Goal: Task Accomplishment & Management: Manage account settings

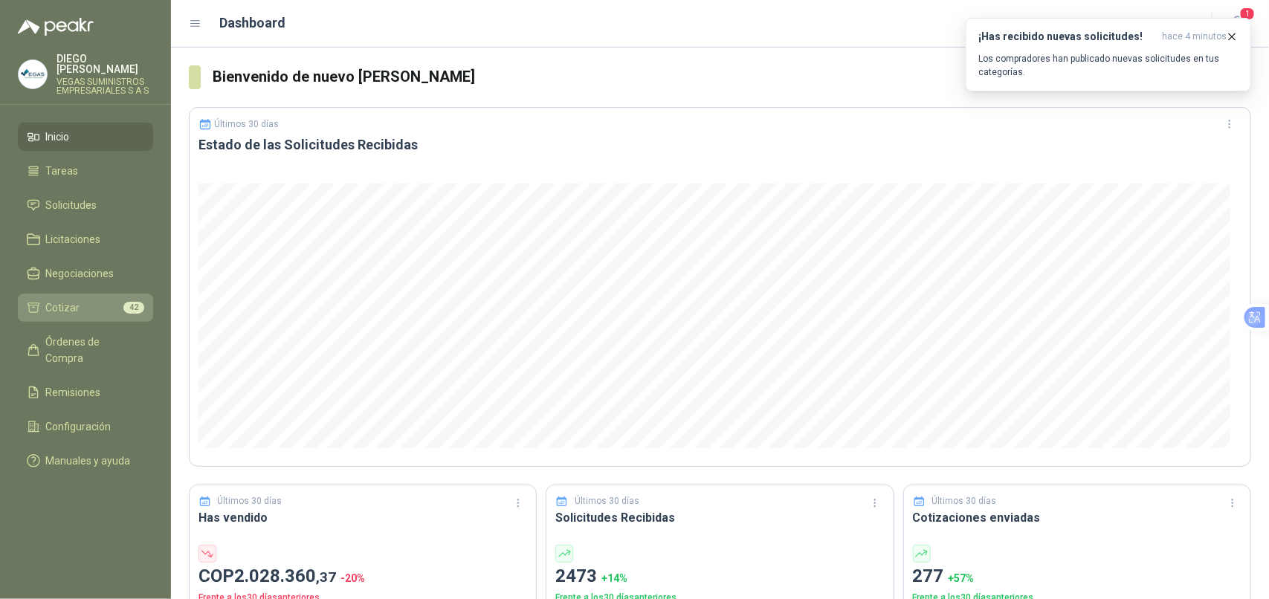
click at [100, 300] on li "Cotizar 42" at bounding box center [85, 308] width 117 height 16
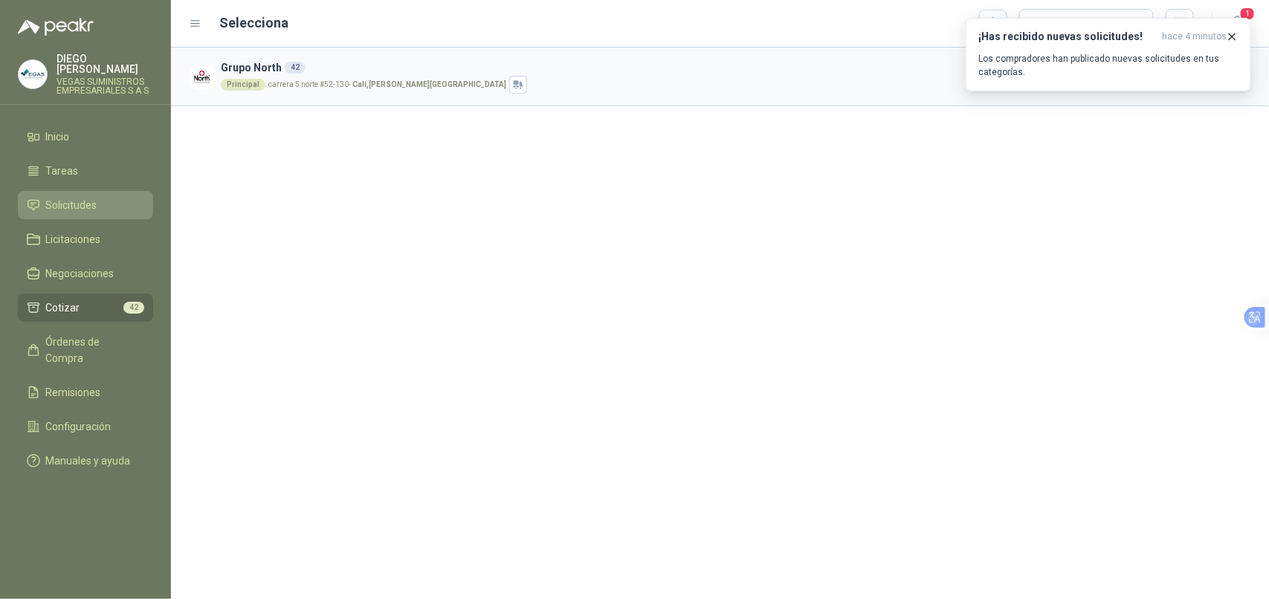
click at [104, 197] on li "Solicitudes" at bounding box center [85, 205] width 117 height 16
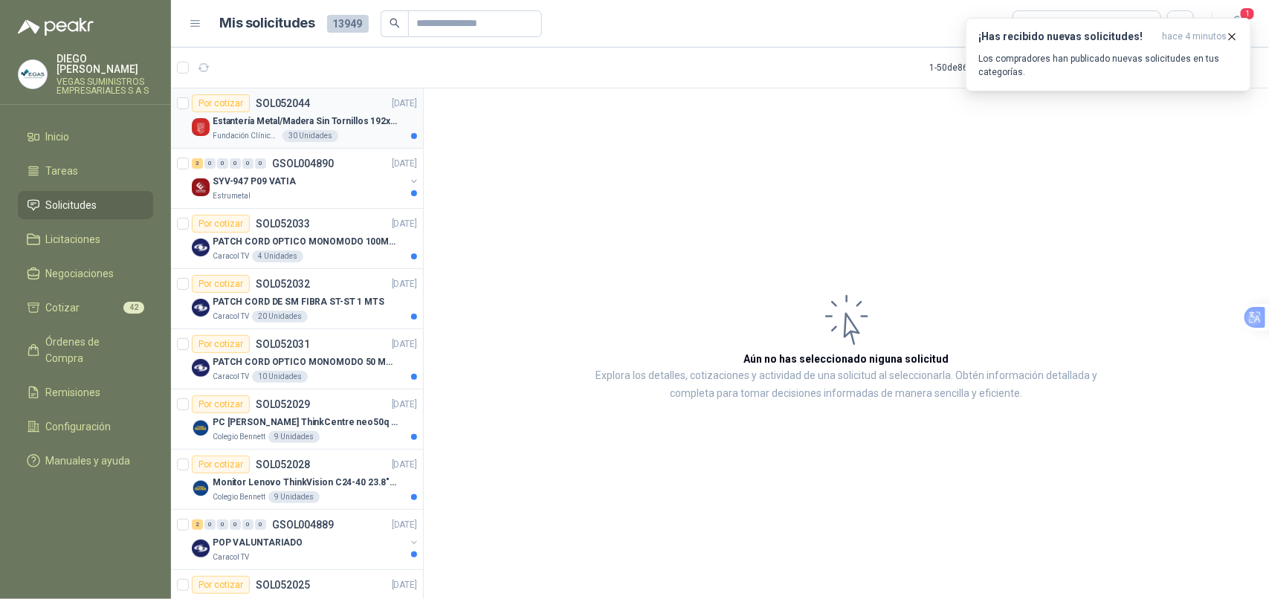
click at [358, 143] on article "Por cotizar SOL052044 13/08/25 Estantería Metal/Madera Sin Tornillos 192x100x50…" at bounding box center [297, 118] width 252 height 60
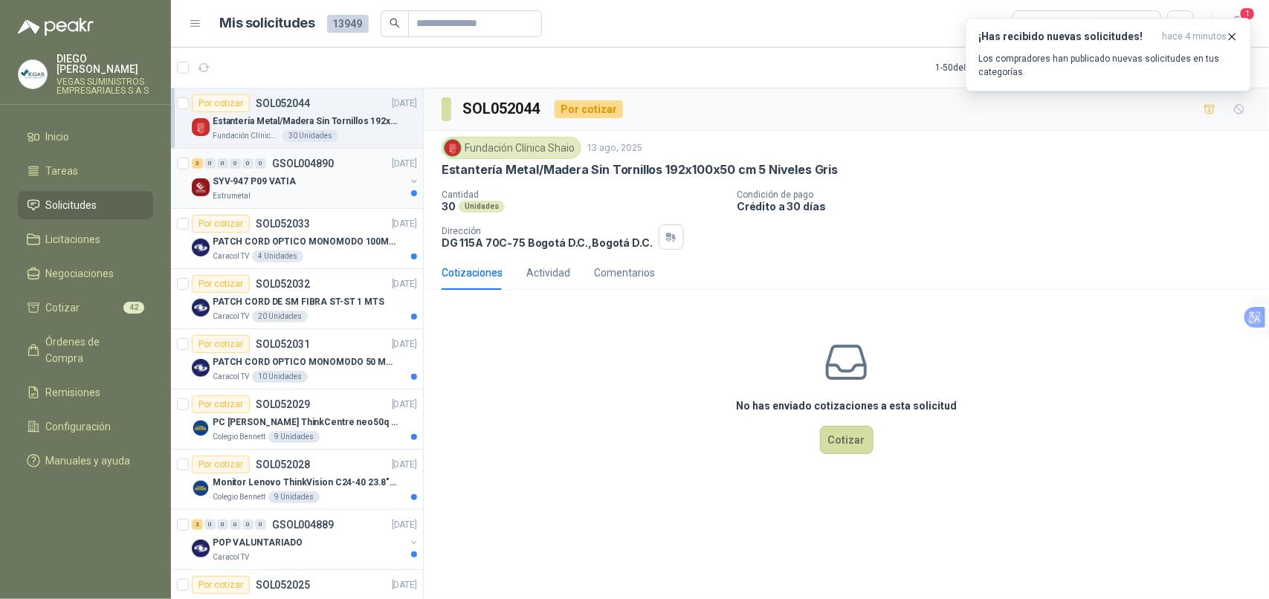
click at [322, 207] on div "3 0 0 0 0 0 GSOL004890 13/08/25 SYV-947 P09 VATIA Estrumetal" at bounding box center [297, 179] width 252 height 60
click at [323, 198] on div "Estrumetal" at bounding box center [309, 196] width 193 height 12
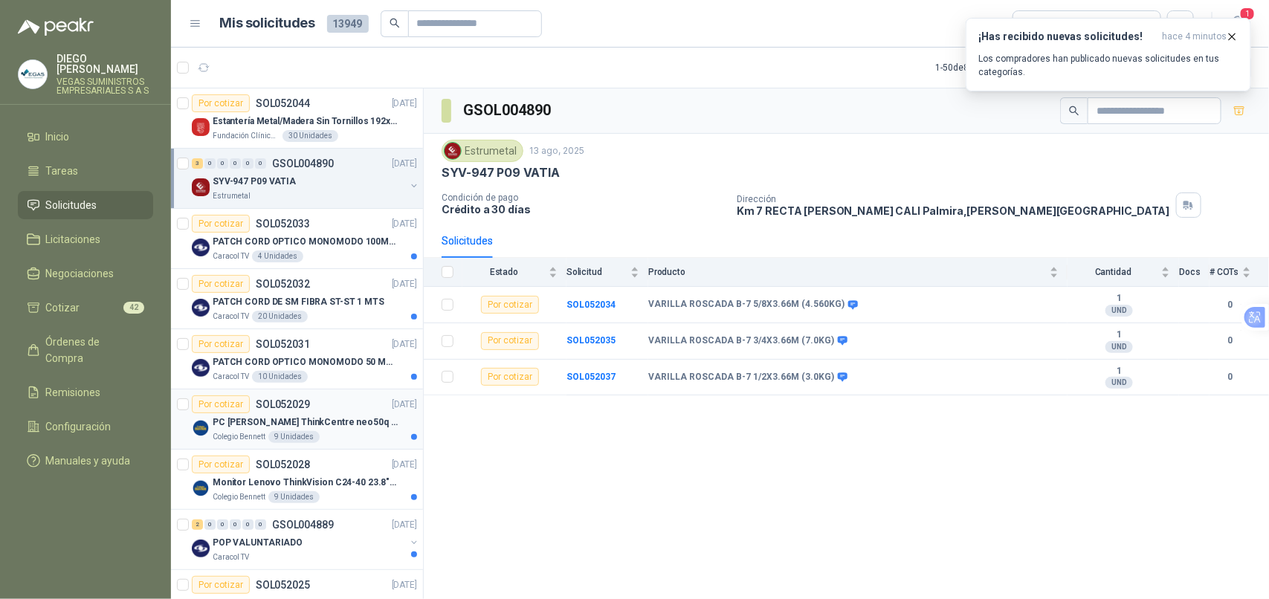
click at [344, 436] on div "Colegio Bennett 9 Unidades" at bounding box center [315, 437] width 204 height 12
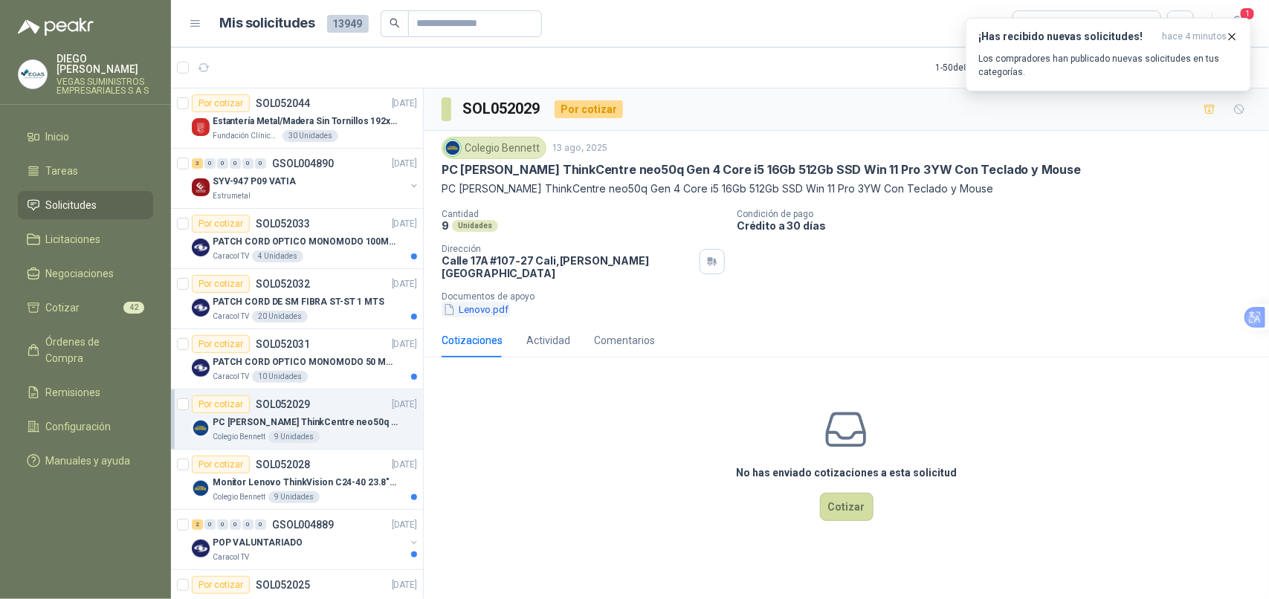
click at [487, 302] on button "Lenovo.pdf" at bounding box center [476, 310] width 68 height 16
click at [1209, 106] on icon "button" at bounding box center [1210, 109] width 13 height 13
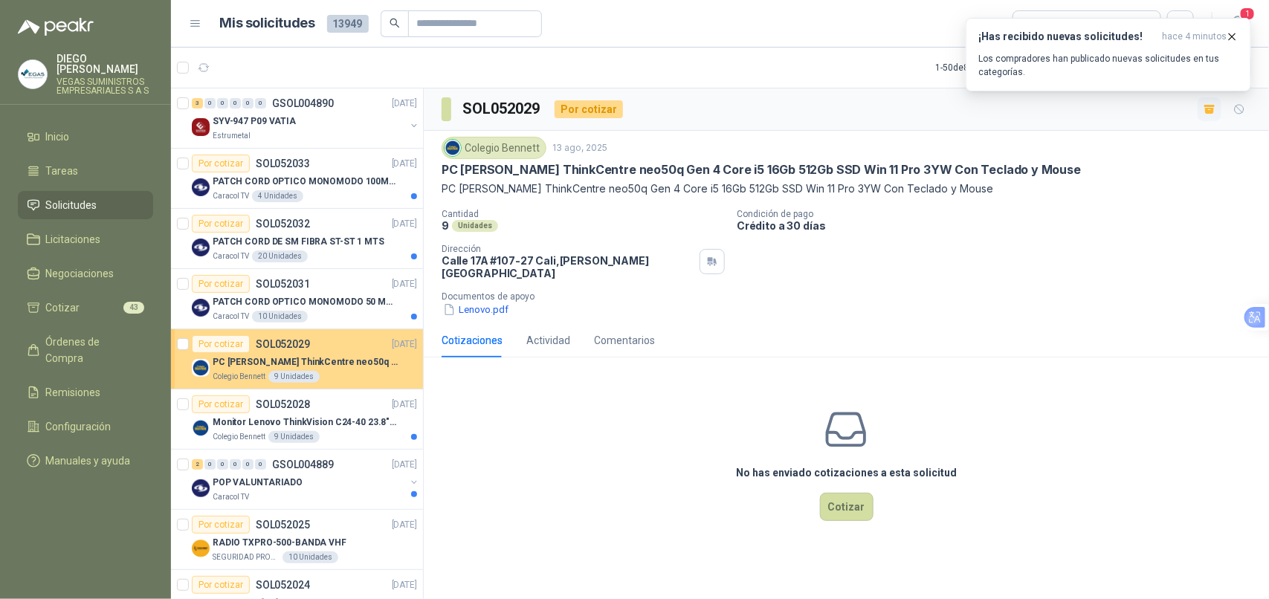
scroll to position [93, 0]
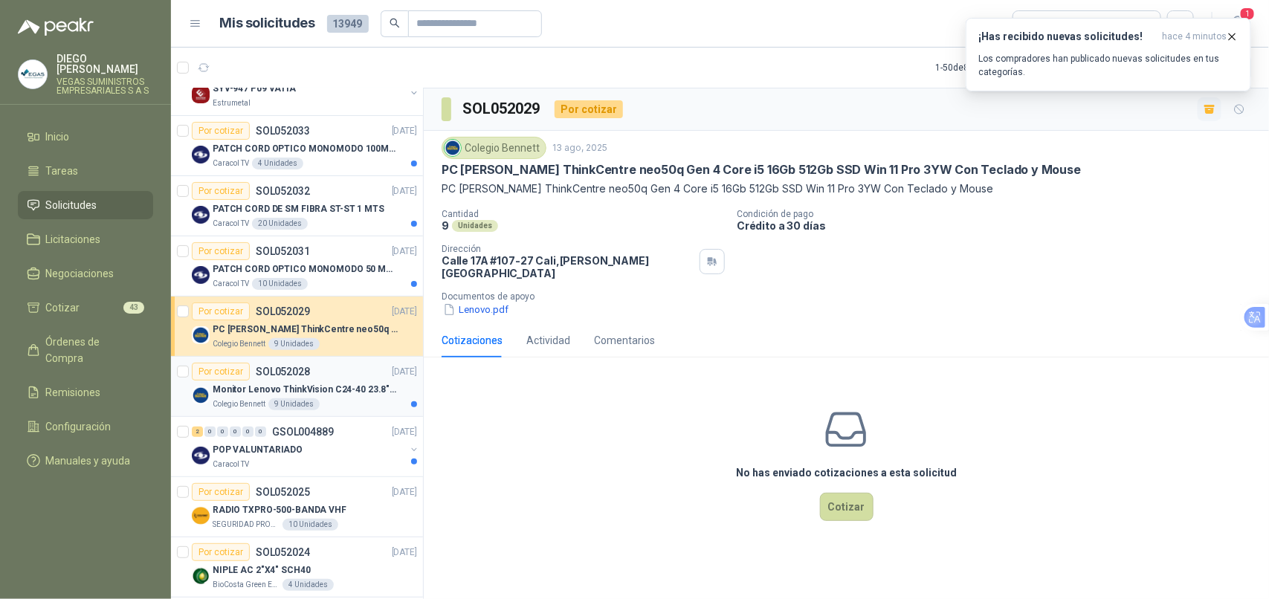
click at [358, 402] on div "Colegio Bennett 9 Unidades" at bounding box center [315, 404] width 204 height 12
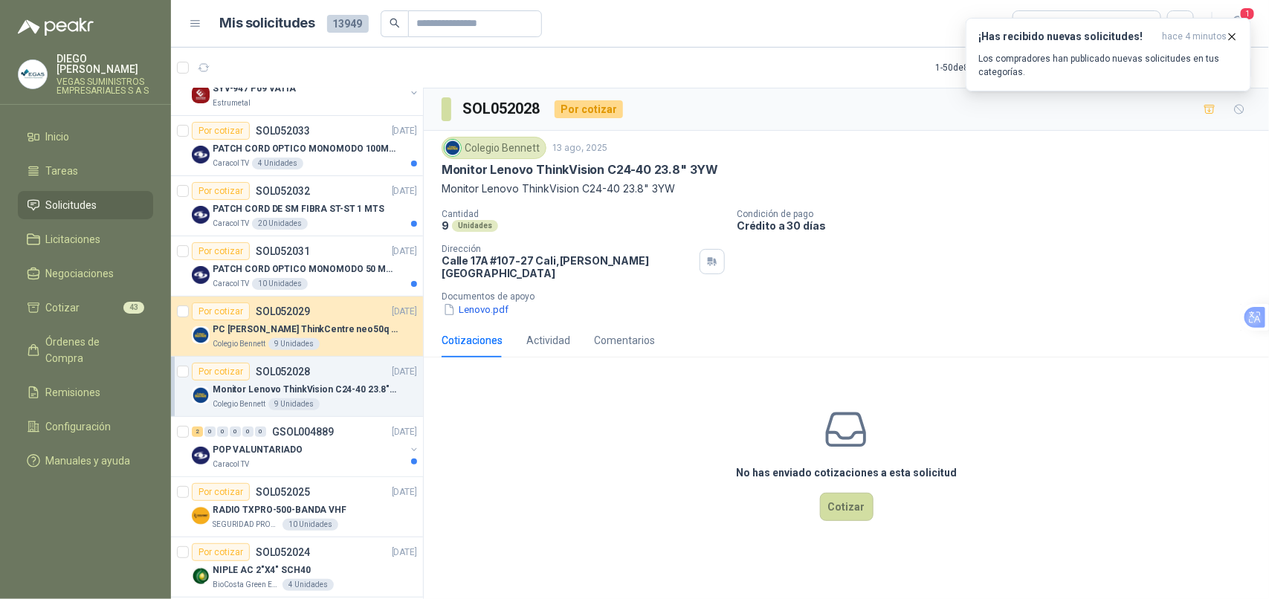
click at [491, 291] on p "Documentos de apoyo" at bounding box center [852, 296] width 821 height 10
click at [491, 302] on button "Lenovo.pdf" at bounding box center [476, 310] width 68 height 16
click at [339, 407] on div "Colegio Bennett 9 Unidades" at bounding box center [315, 404] width 204 height 12
click at [336, 395] on p "Monitor Lenovo ThinkVision C24-40 23.8" 3YW" at bounding box center [305, 390] width 185 height 14
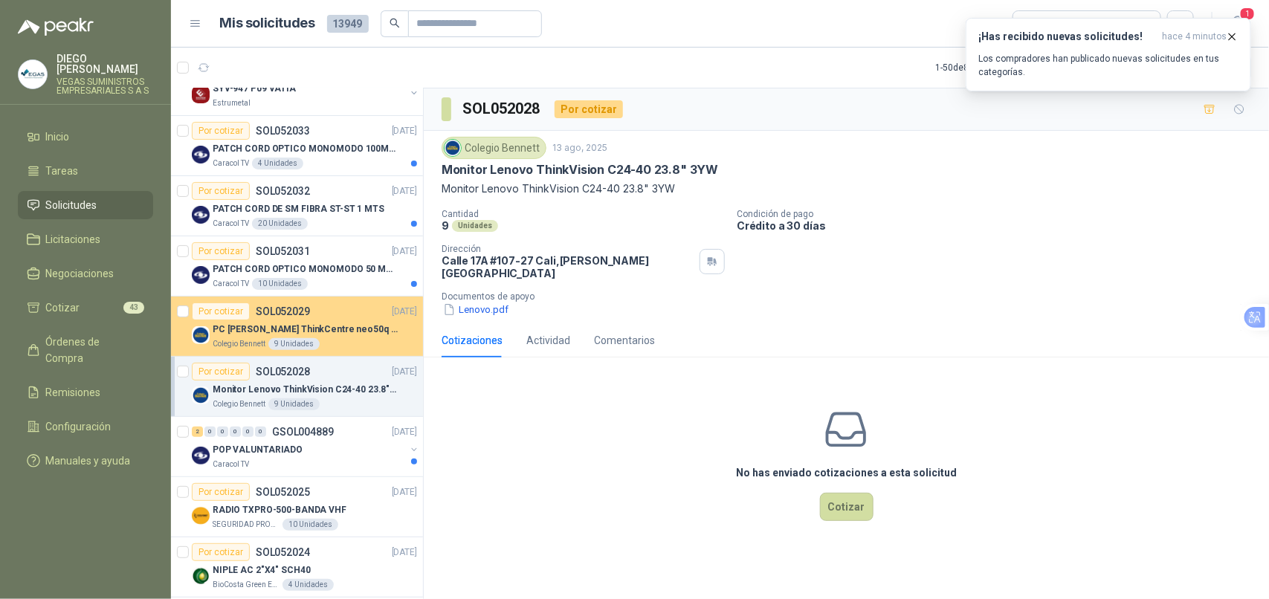
click at [340, 336] on p "PC Lenovo ThinkCentre neo50q Gen 4 Core i5 16Gb 512Gb SSD Win 11 Pro 3YW Con Te…" at bounding box center [305, 330] width 185 height 14
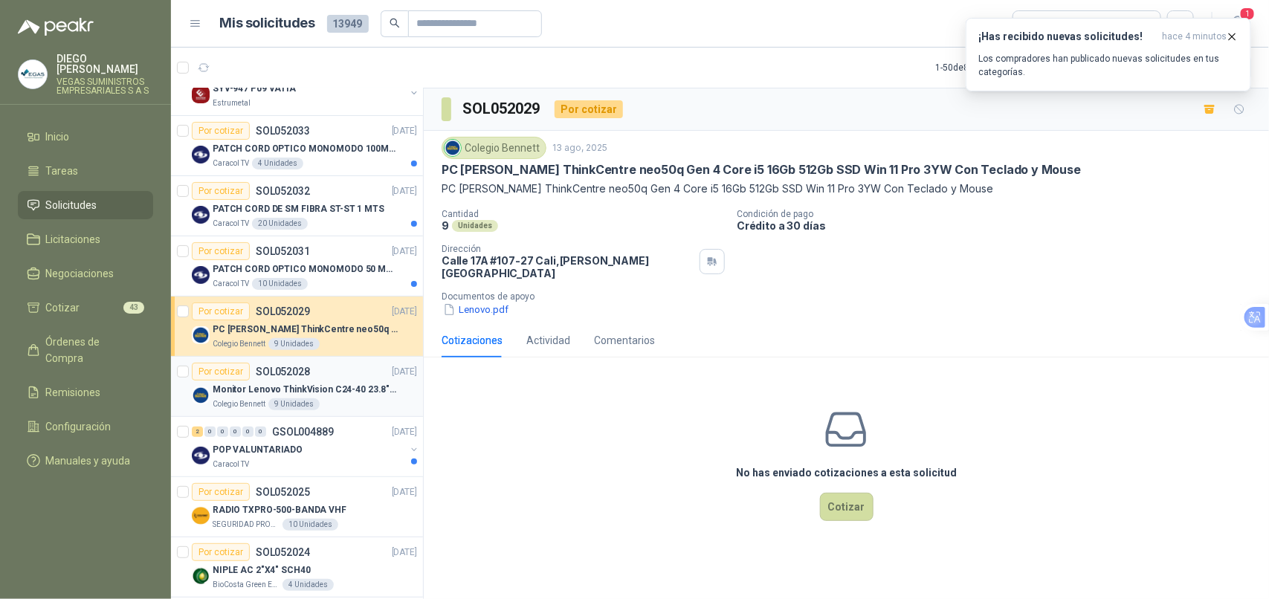
click at [335, 387] on p "Monitor Lenovo ThinkVision C24-40 23.8" 3YW" at bounding box center [305, 390] width 185 height 14
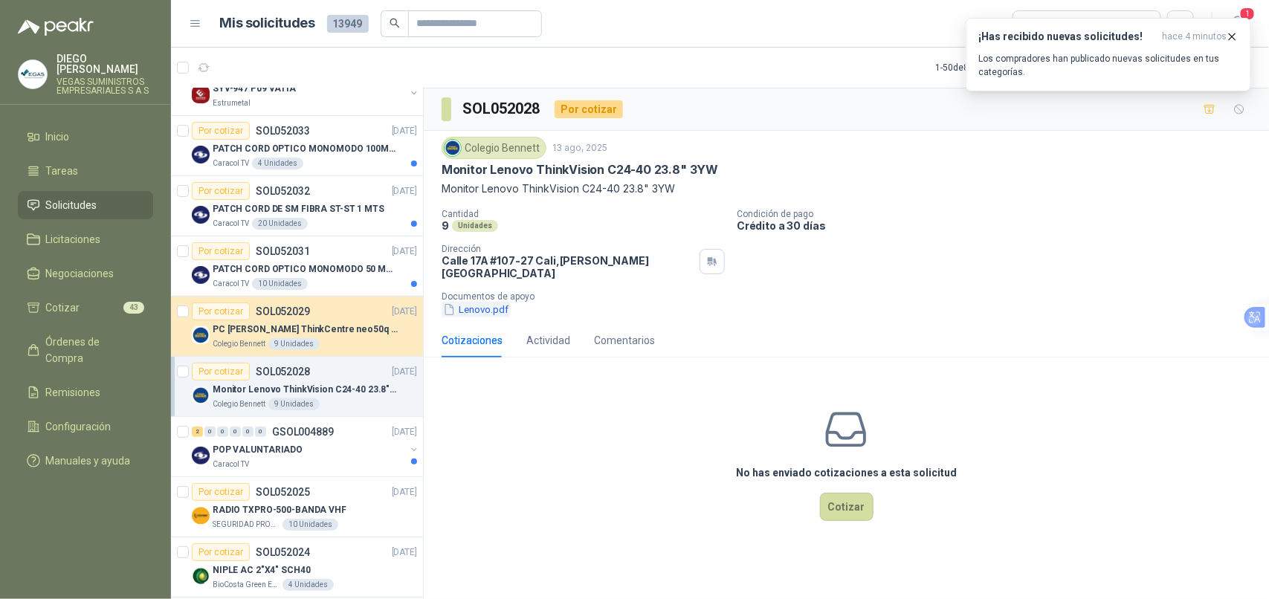
click at [493, 302] on button "Lenovo.pdf" at bounding box center [476, 310] width 68 height 16
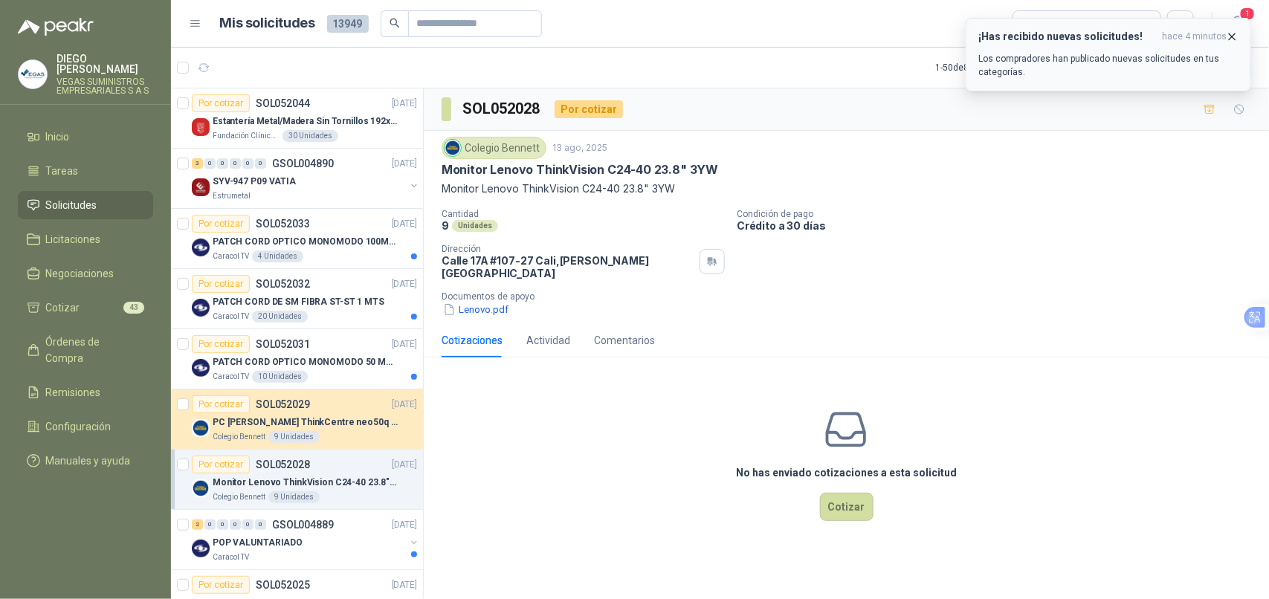
click at [1236, 39] on icon "button" at bounding box center [1232, 36] width 13 height 13
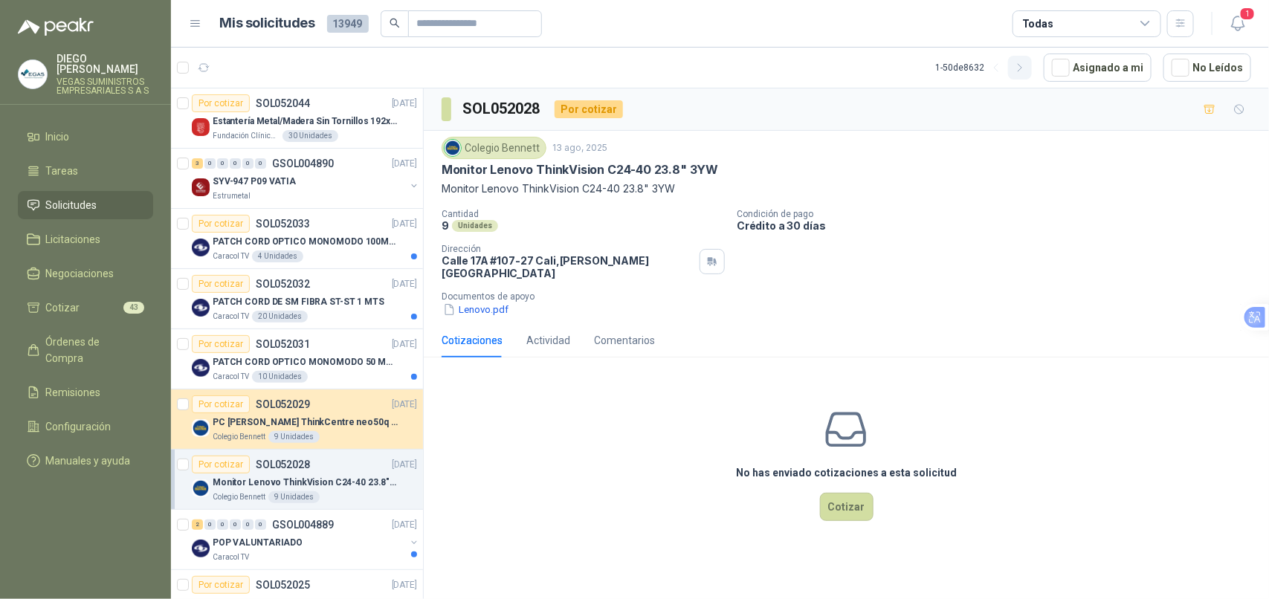
click at [1024, 73] on icon "button" at bounding box center [1020, 68] width 13 height 13
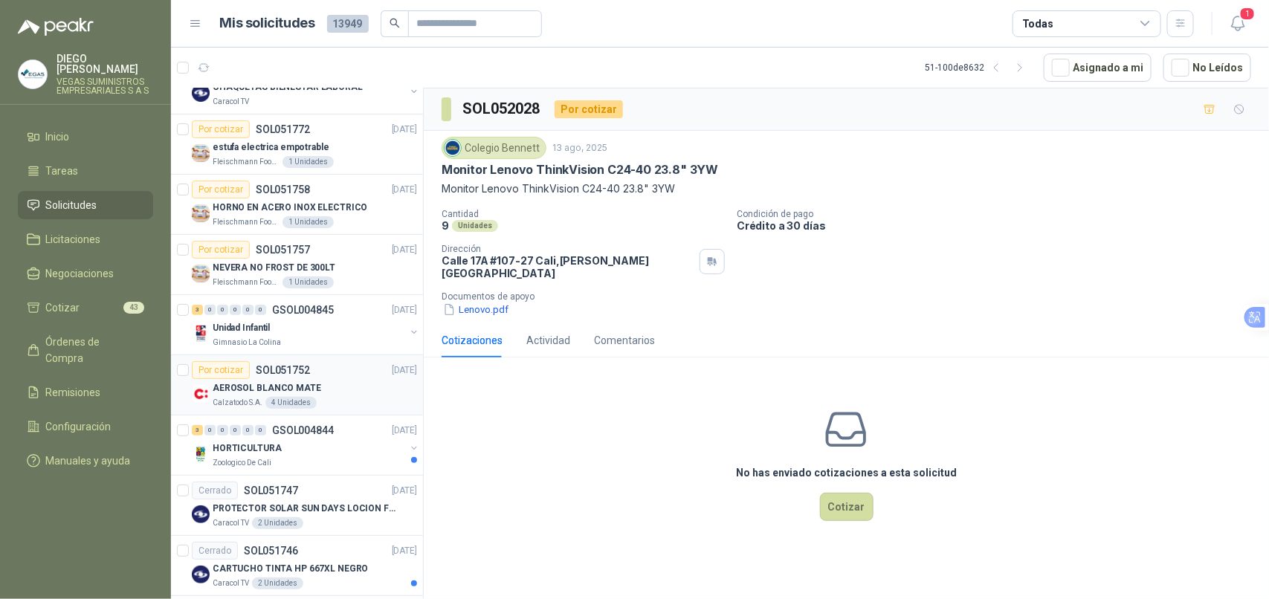
scroll to position [186, 0]
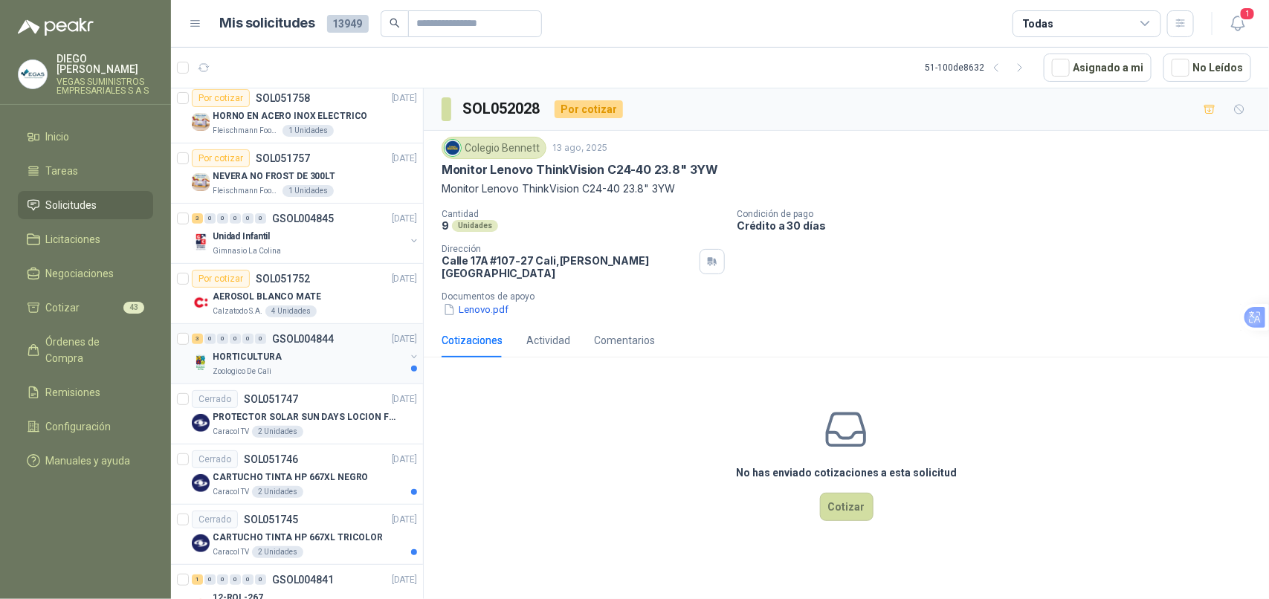
click at [317, 376] on div "Zoologico De Cali" at bounding box center [309, 372] width 193 height 12
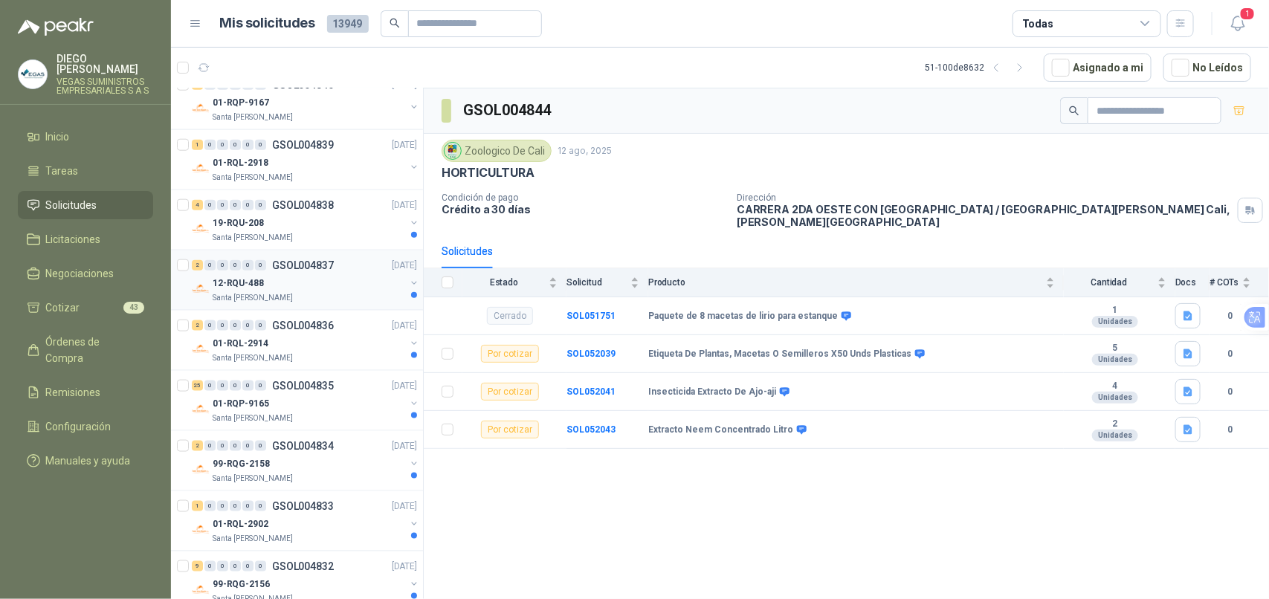
scroll to position [743, 0]
click at [347, 225] on div "19-RQU-208" at bounding box center [309, 221] width 193 height 18
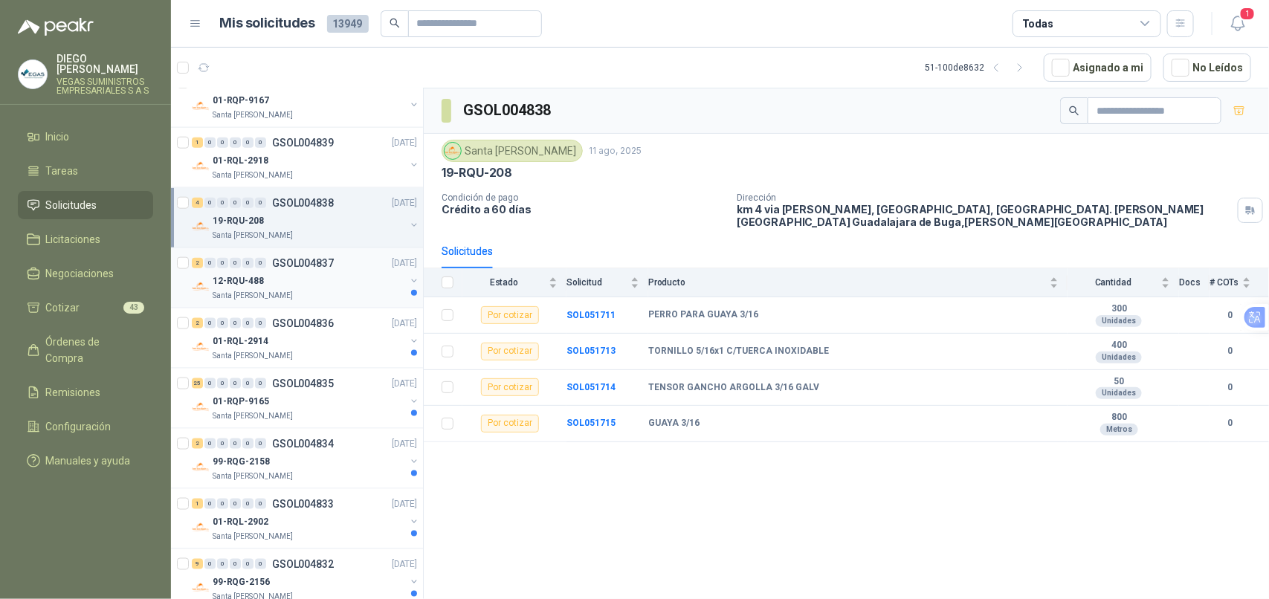
click at [361, 300] on div "Santa Anita Napoles" at bounding box center [309, 296] width 193 height 12
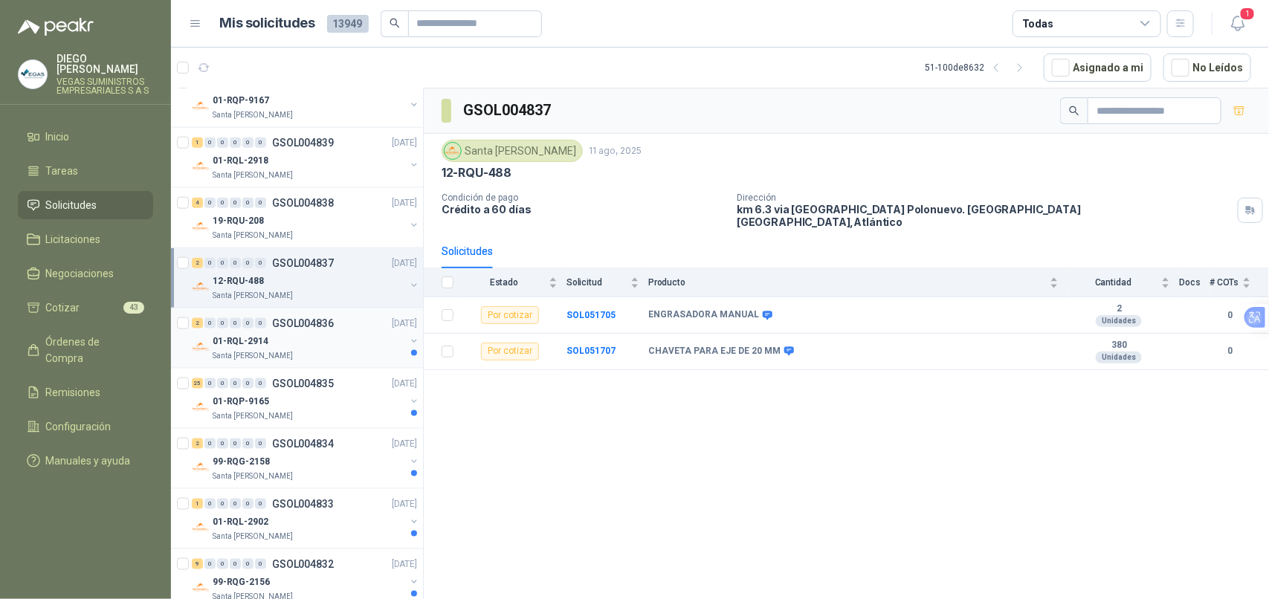
click at [366, 354] on div "Santa Anita Napoles" at bounding box center [309, 356] width 193 height 12
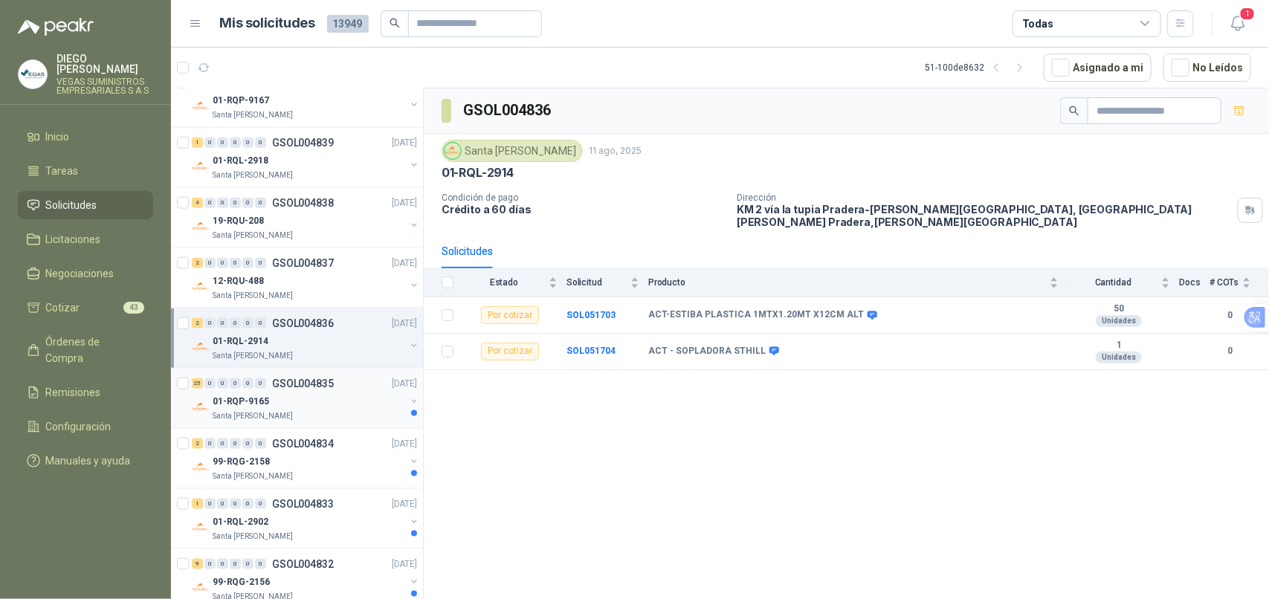
click at [350, 407] on div "01-RQP-9165" at bounding box center [309, 402] width 193 height 18
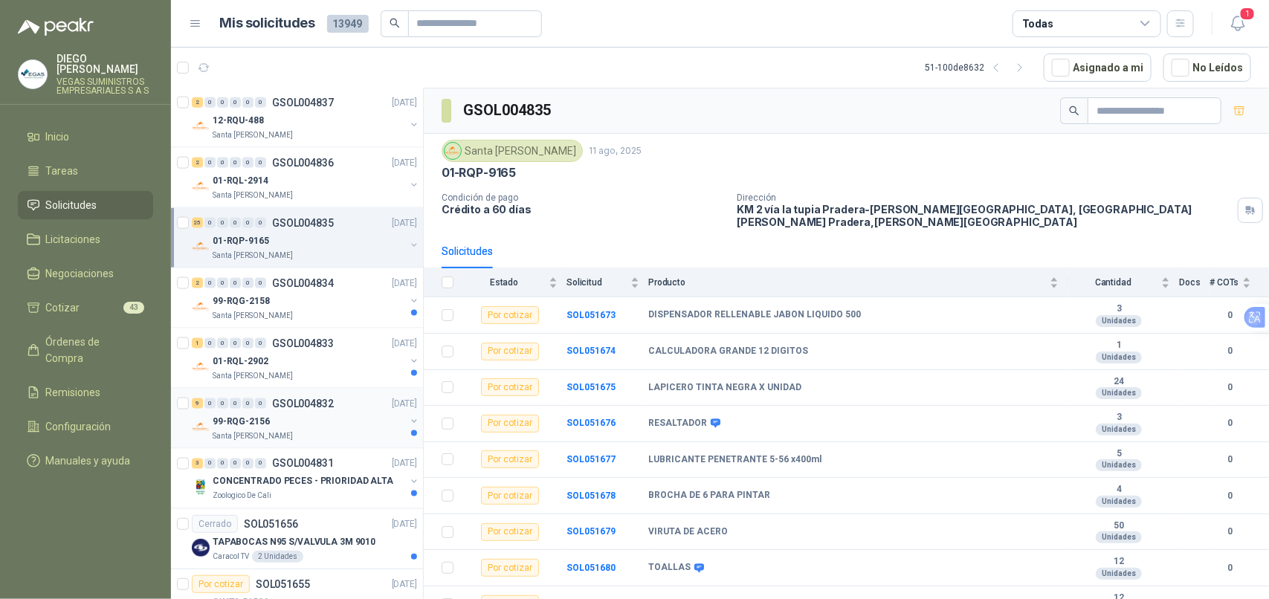
scroll to position [929, 0]
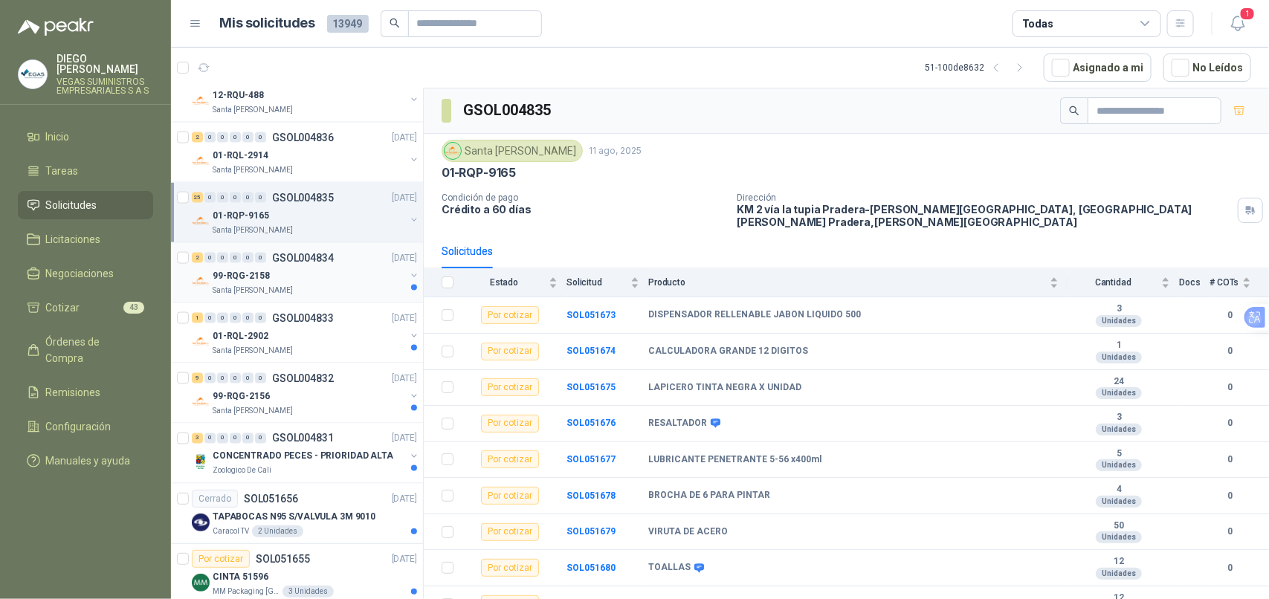
click at [310, 297] on div "Santa Anita Napoles" at bounding box center [309, 291] width 193 height 12
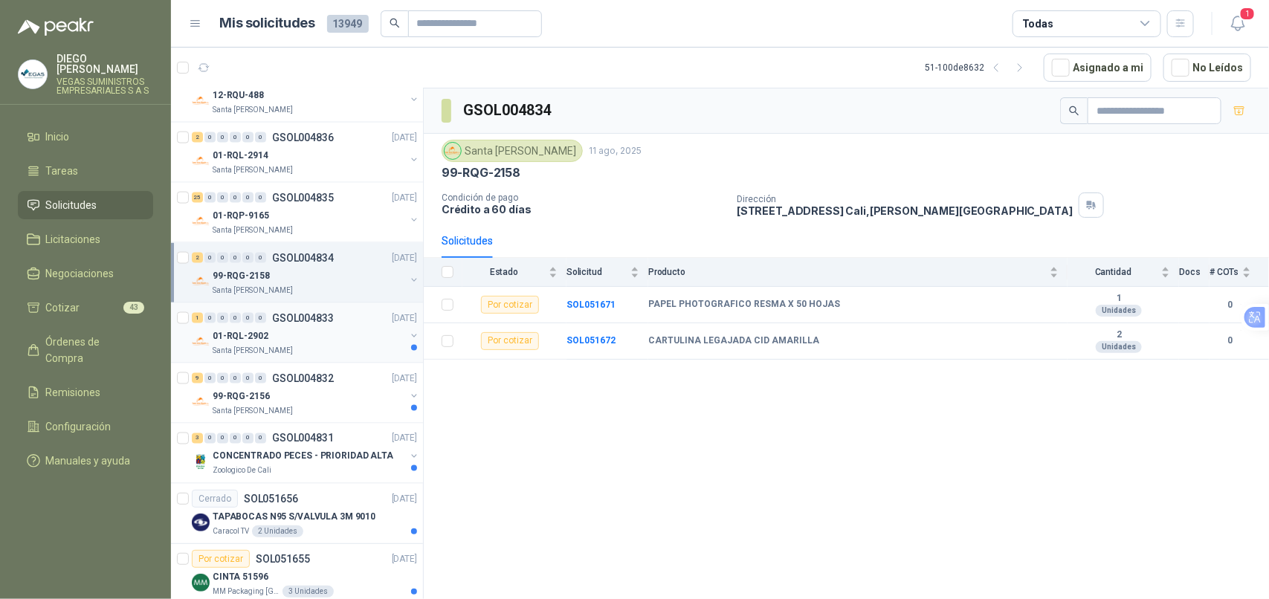
click at [322, 357] on div "Santa Anita Napoles" at bounding box center [309, 351] width 193 height 12
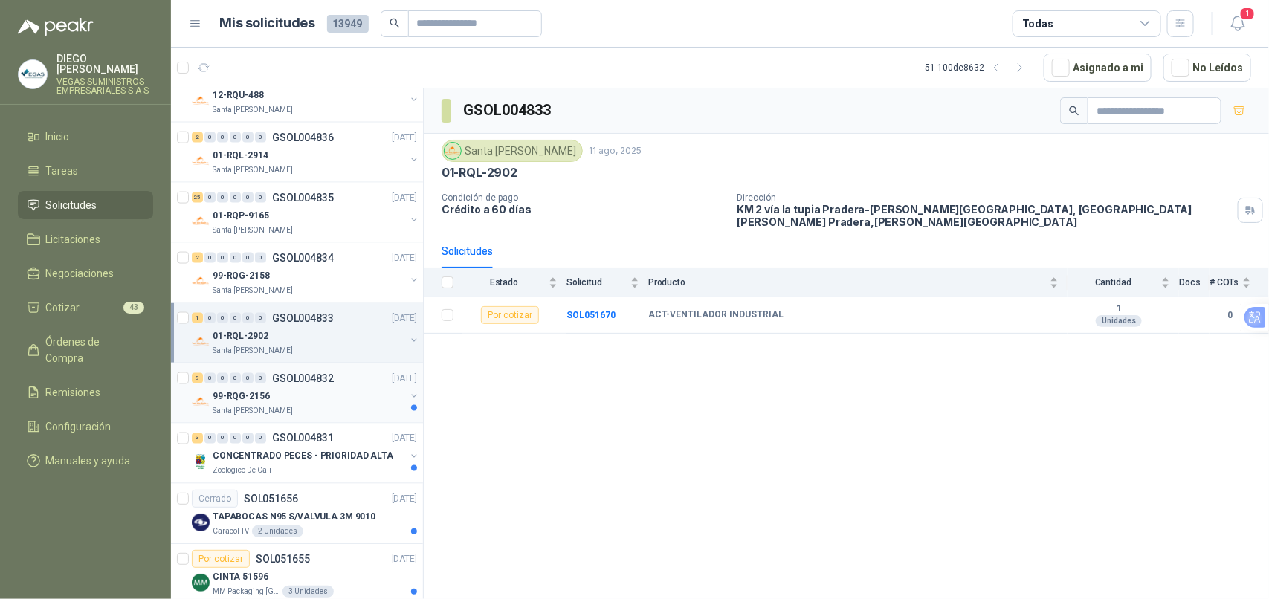
click at [357, 402] on div "99-RQG-2156" at bounding box center [309, 396] width 193 height 18
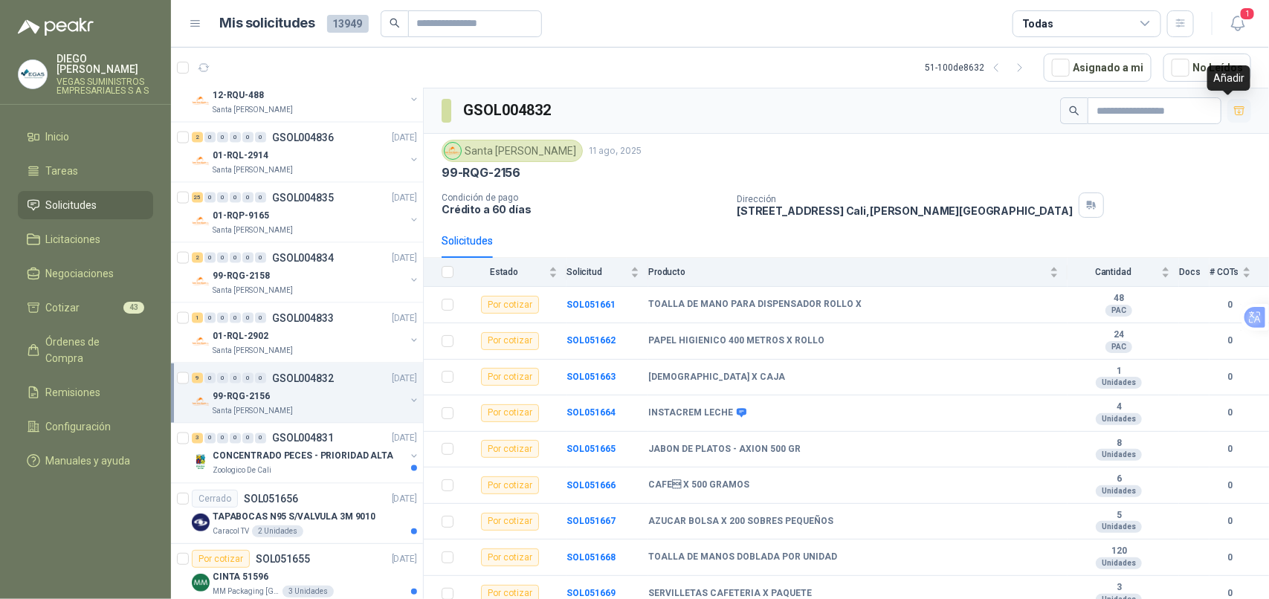
click at [1233, 119] on button "button" at bounding box center [1239, 111] width 24 height 24
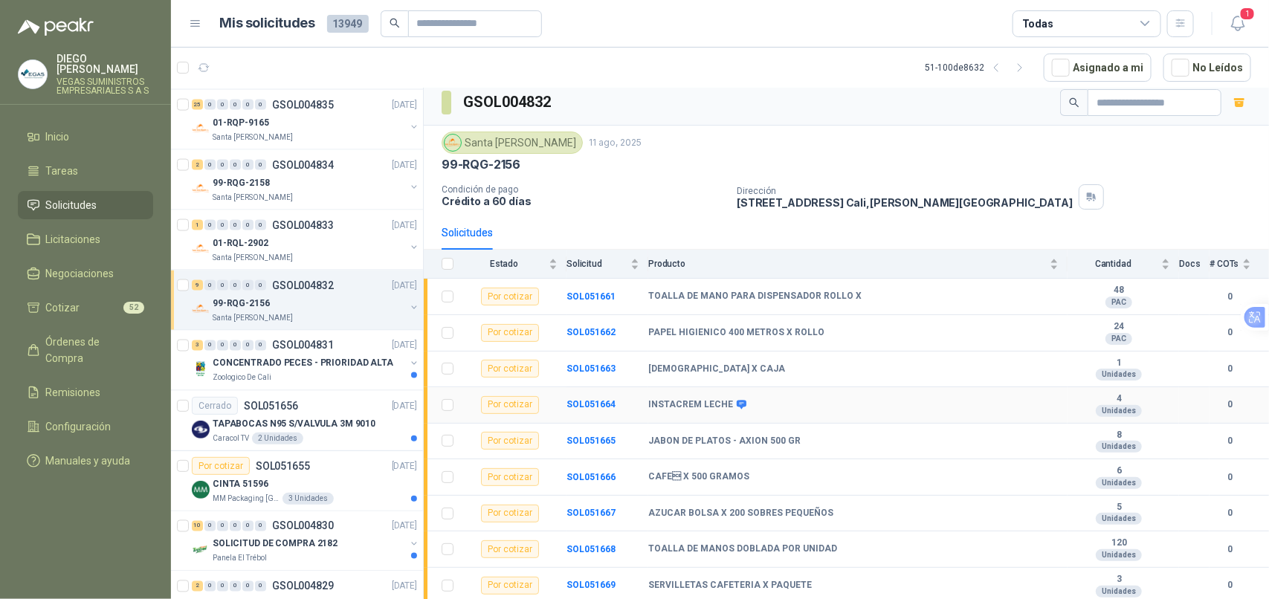
scroll to position [11, 0]
click at [294, 378] on div "Zoologico De Cali" at bounding box center [309, 378] width 193 height 12
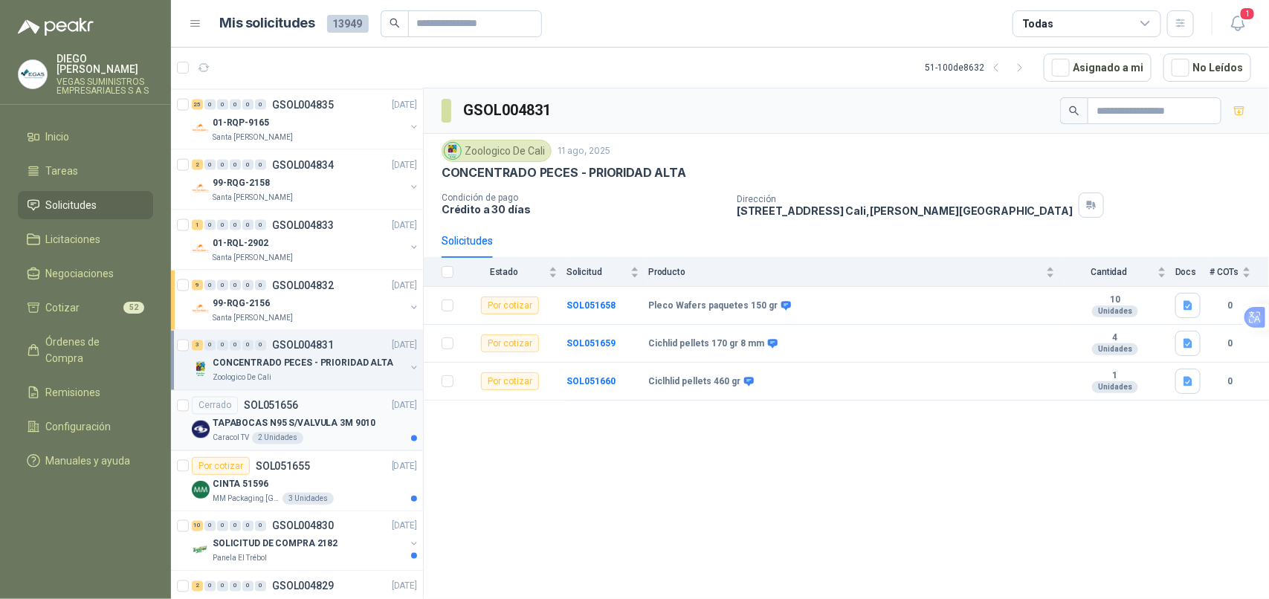
click at [364, 433] on div "TAPABOCAS N95 S/VALVULA 3M 9010" at bounding box center [315, 424] width 204 height 18
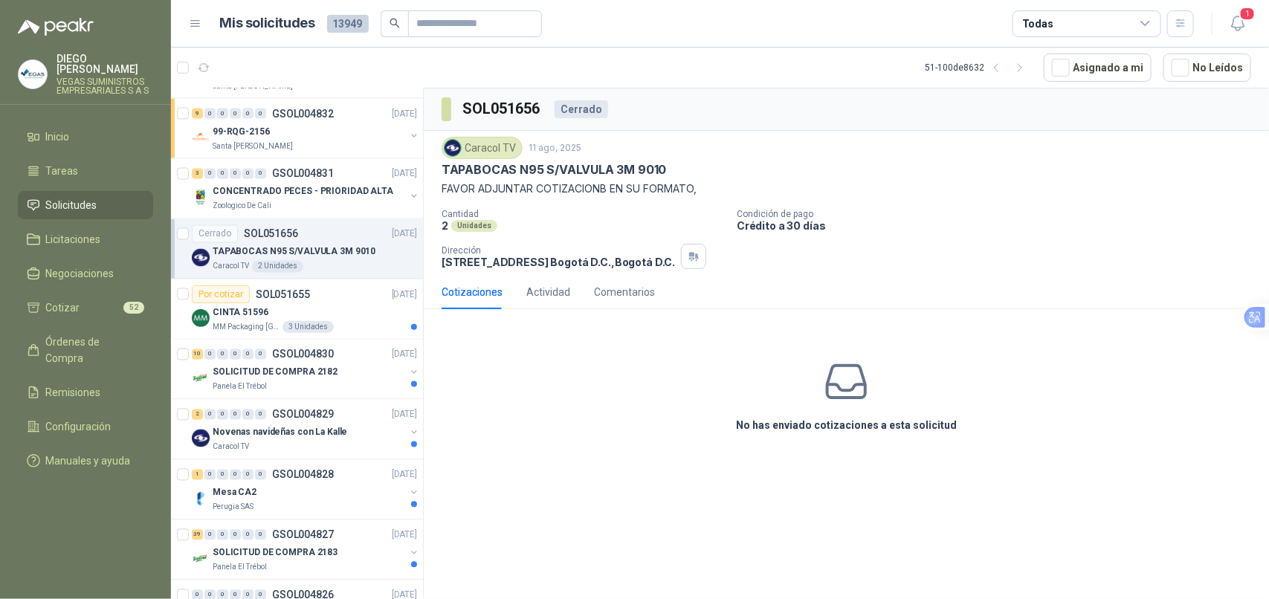
scroll to position [1301, 0]
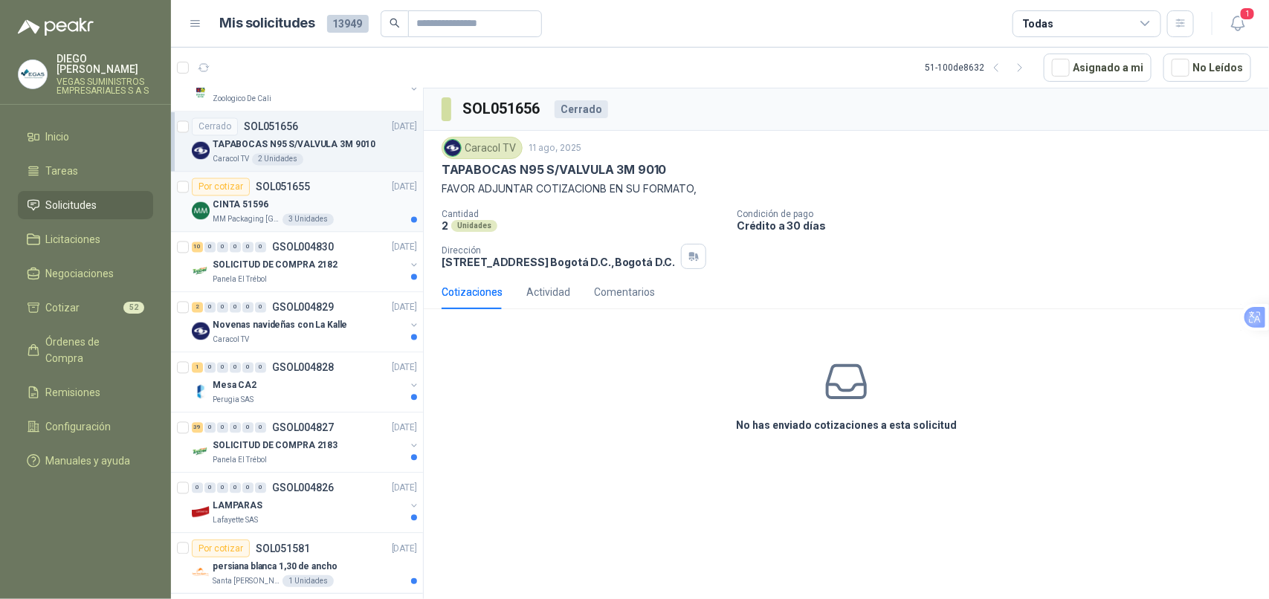
click at [362, 230] on article "Por cotizar SOL051655 11/08/25 CINTA 51596 MM Packaging Colombia 3 Unidades" at bounding box center [297, 202] width 252 height 60
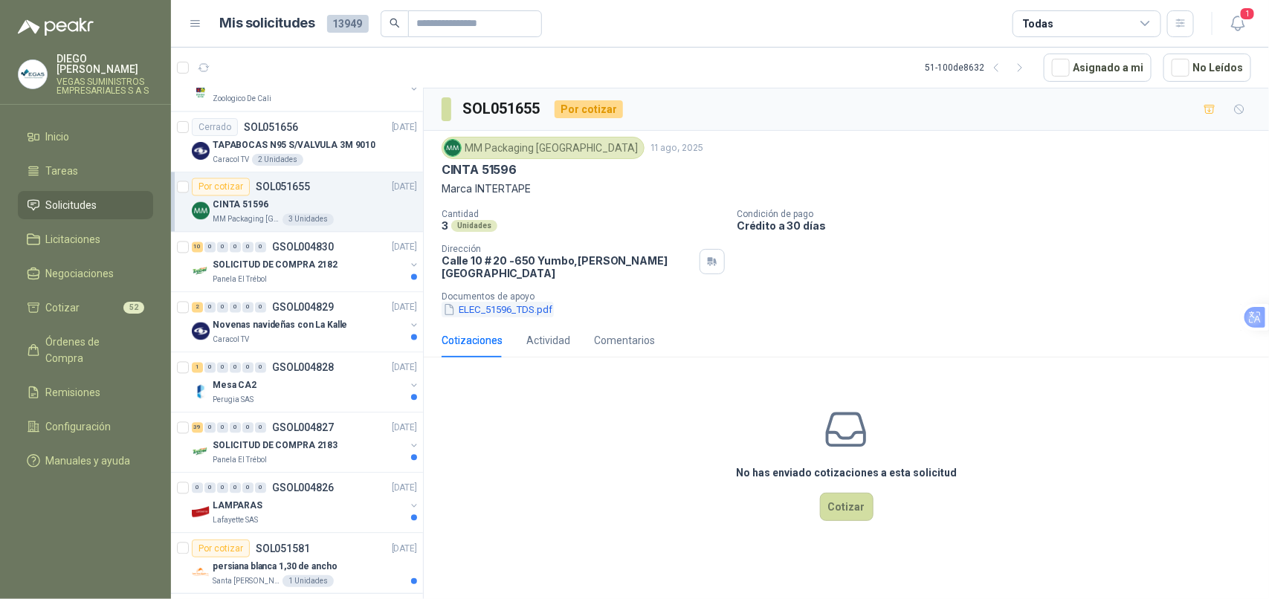
click at [517, 302] on button "ELEC_51596_TDS.pdf" at bounding box center [498, 310] width 112 height 16
click at [353, 399] on div "Perugia SAS" at bounding box center [309, 401] width 193 height 12
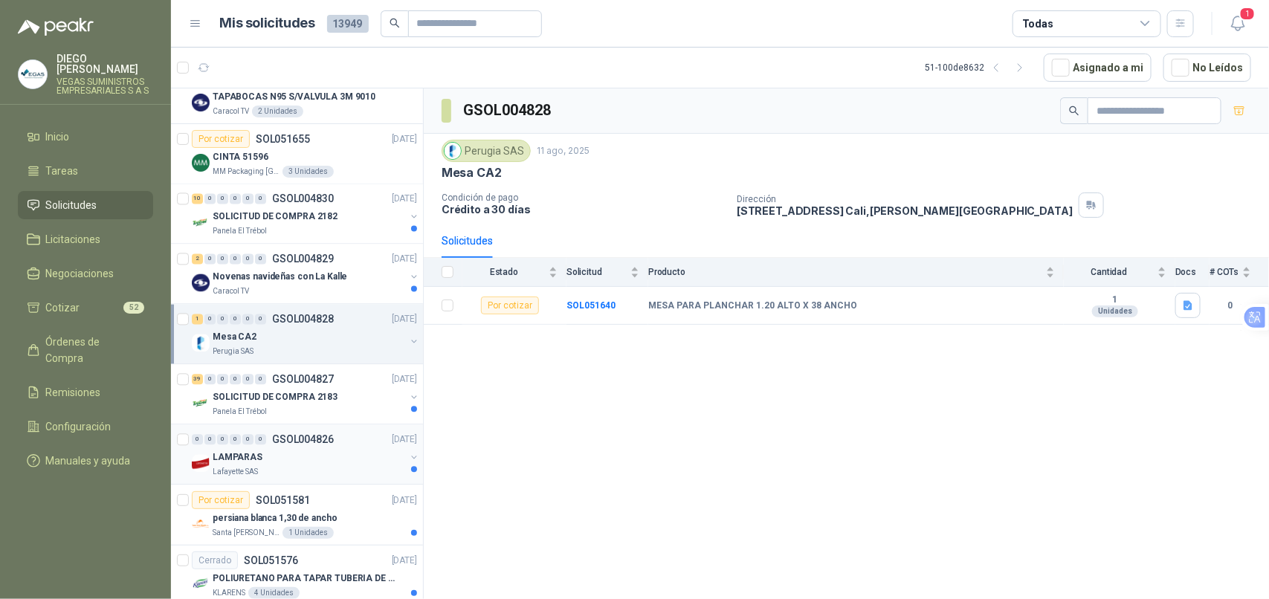
scroll to position [1394, 0]
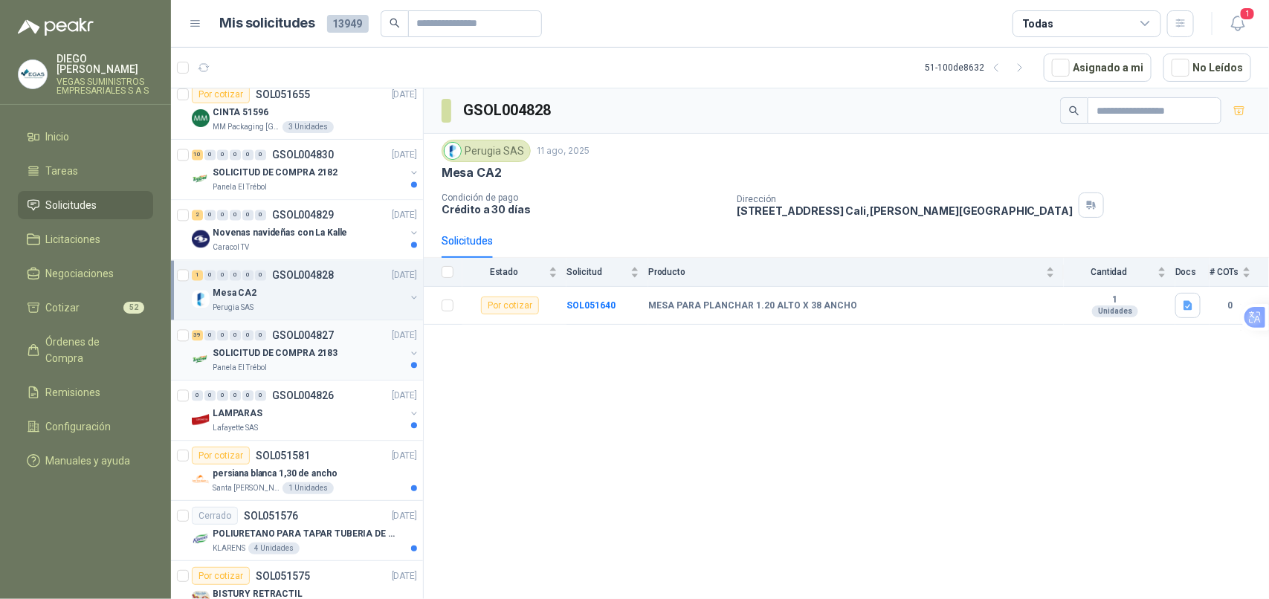
click at [340, 366] on div "Panela El Trébol" at bounding box center [309, 368] width 193 height 12
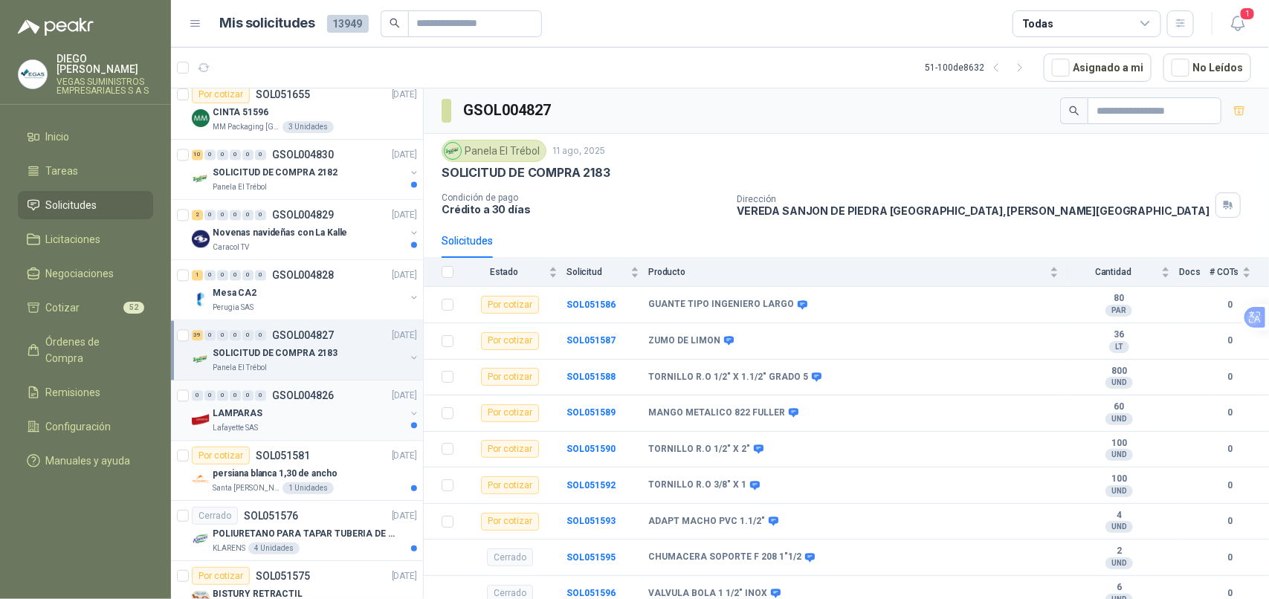
click at [340, 422] on div "LAMPARAS" at bounding box center [309, 413] width 193 height 18
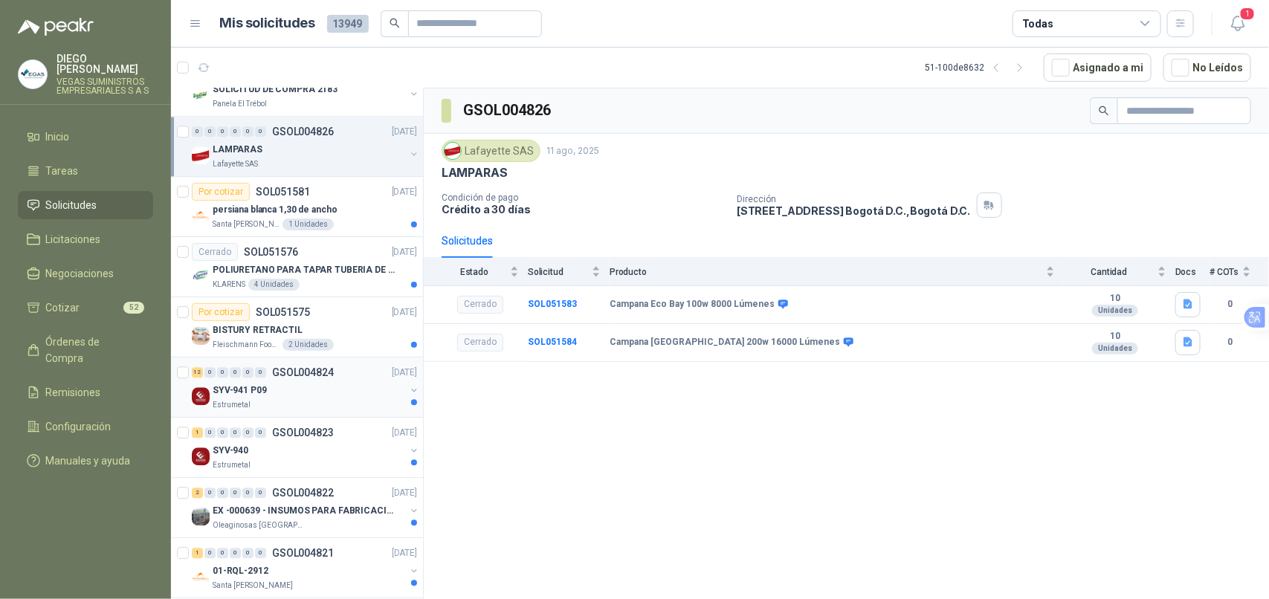
scroll to position [1673, 0]
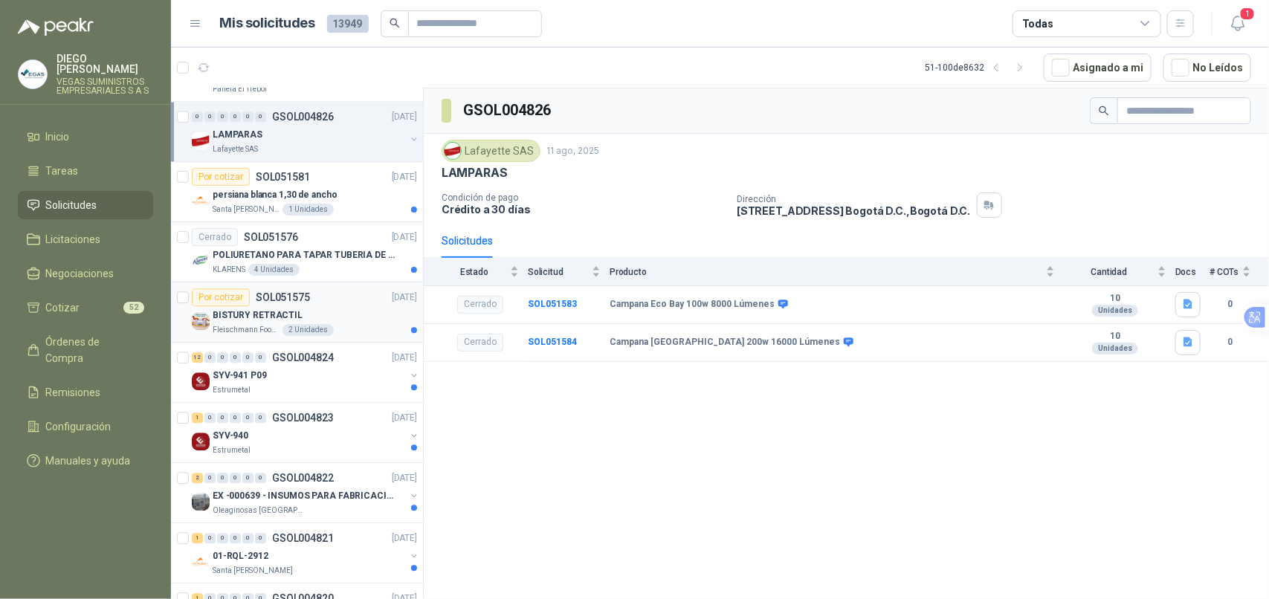
click at [343, 329] on div "Fleischmann Foods S.A. 2 Unidades" at bounding box center [315, 330] width 204 height 12
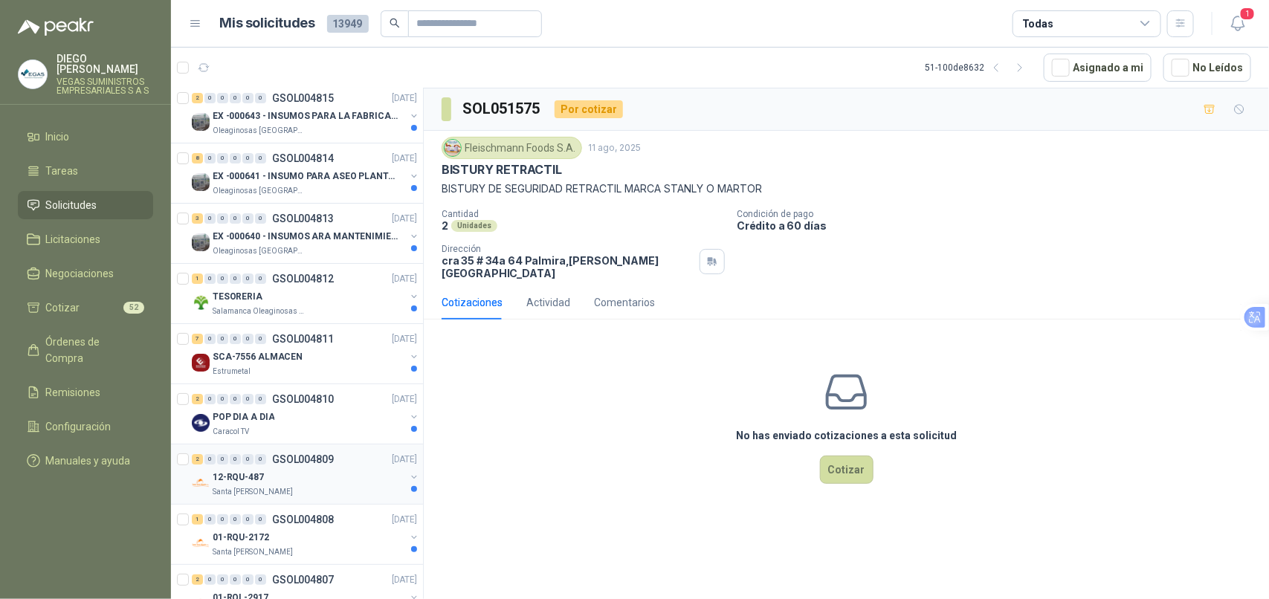
scroll to position [2534, 0]
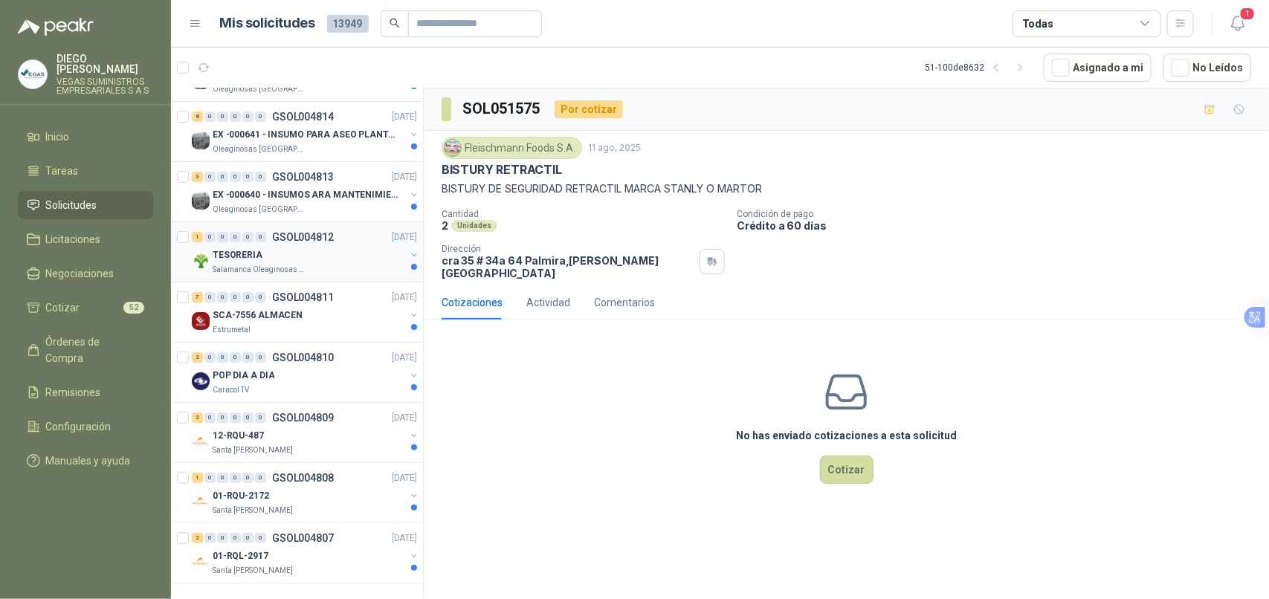
click at [351, 249] on div "TESORERIA" at bounding box center [309, 255] width 193 height 18
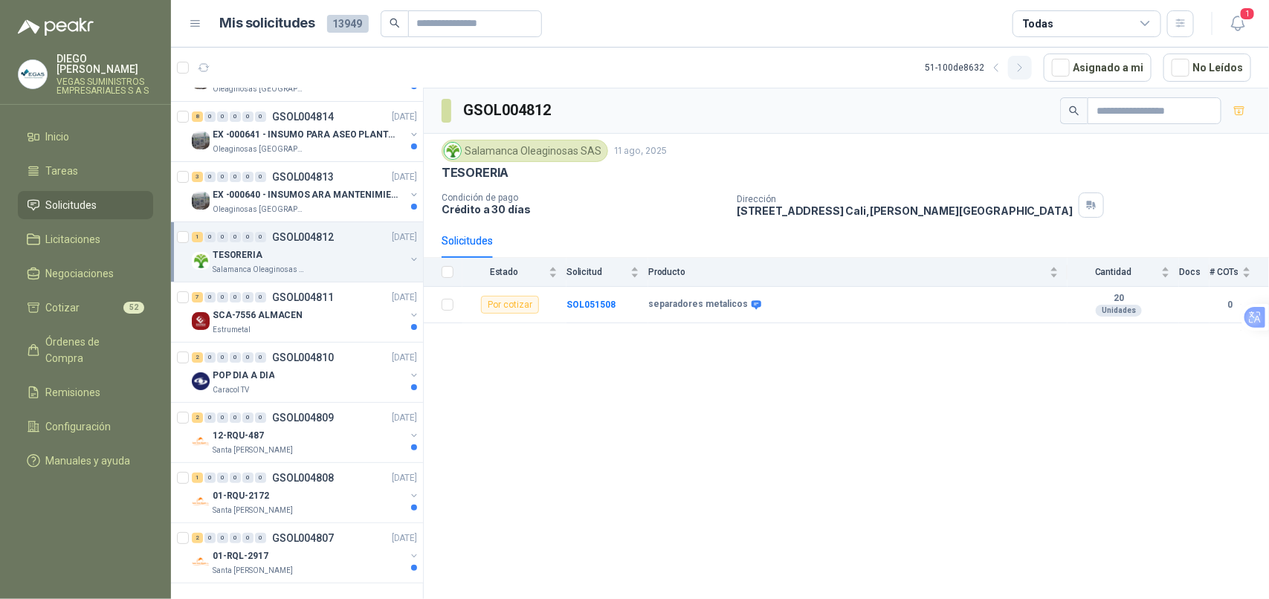
click at [1027, 69] on icon "button" at bounding box center [1020, 68] width 13 height 13
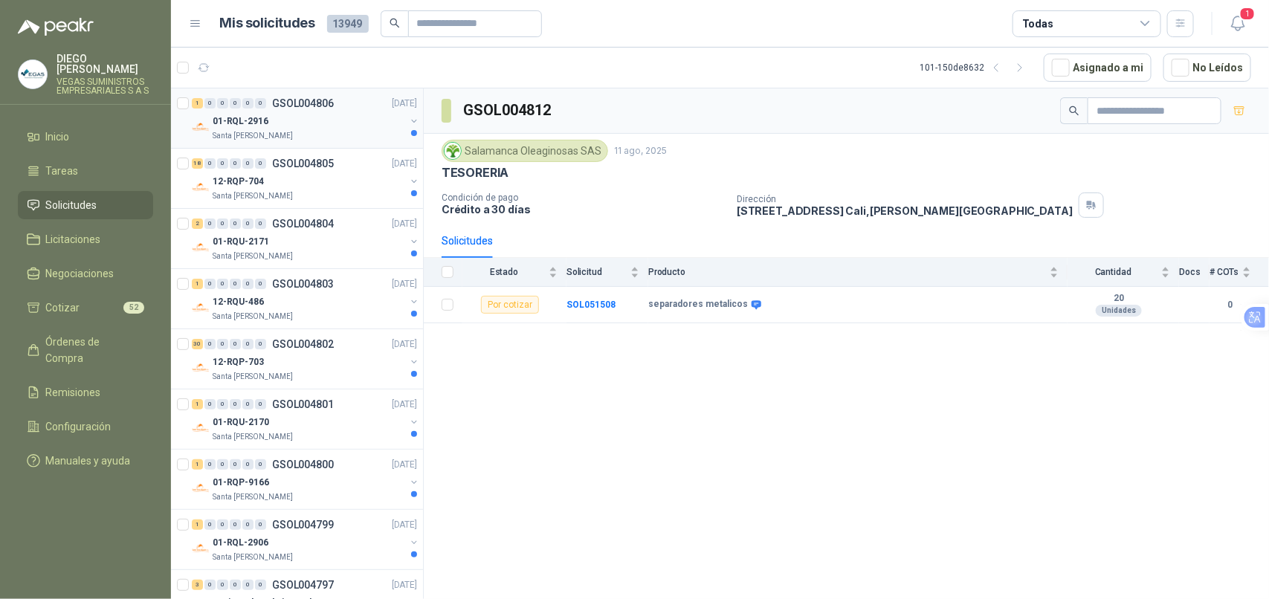
click at [329, 135] on div "Santa Anita Napoles" at bounding box center [309, 136] width 193 height 12
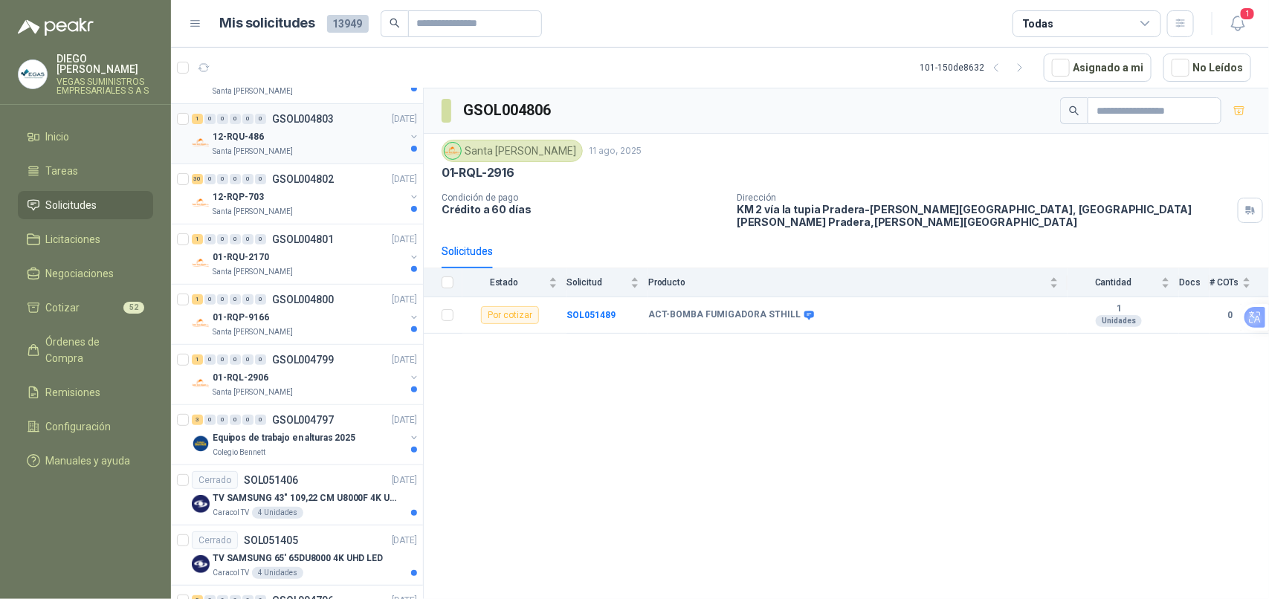
scroll to position [465, 0]
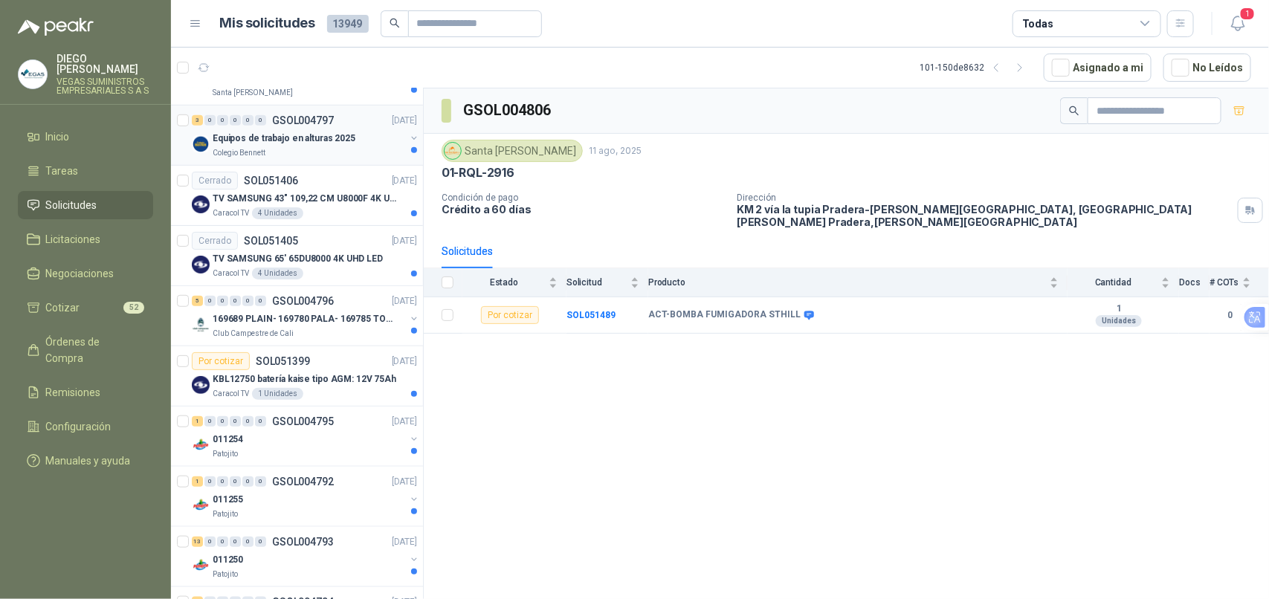
click at [336, 164] on div "3 0 0 0 0 0 GSOL004797 11/08/25 Equipos de trabajo en alturas 2025 Colegio Benn…" at bounding box center [297, 136] width 252 height 60
click at [332, 332] on div "Club Campestre de Cali" at bounding box center [309, 334] width 193 height 12
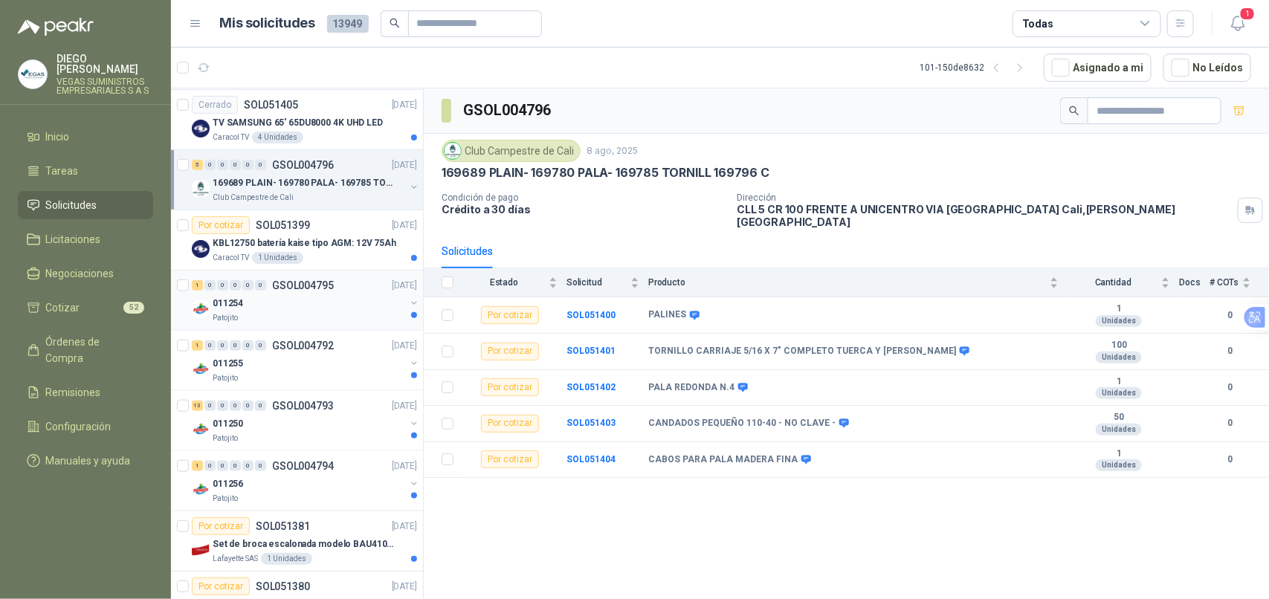
scroll to position [650, 0]
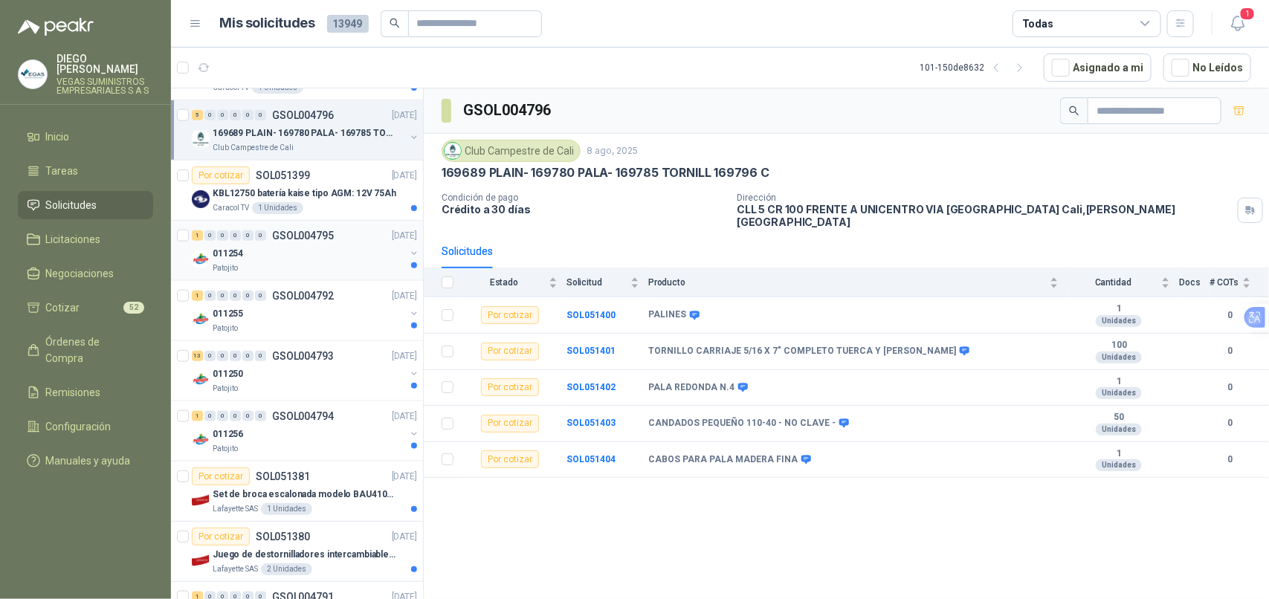
click at [340, 268] on div "Patojito" at bounding box center [309, 268] width 193 height 12
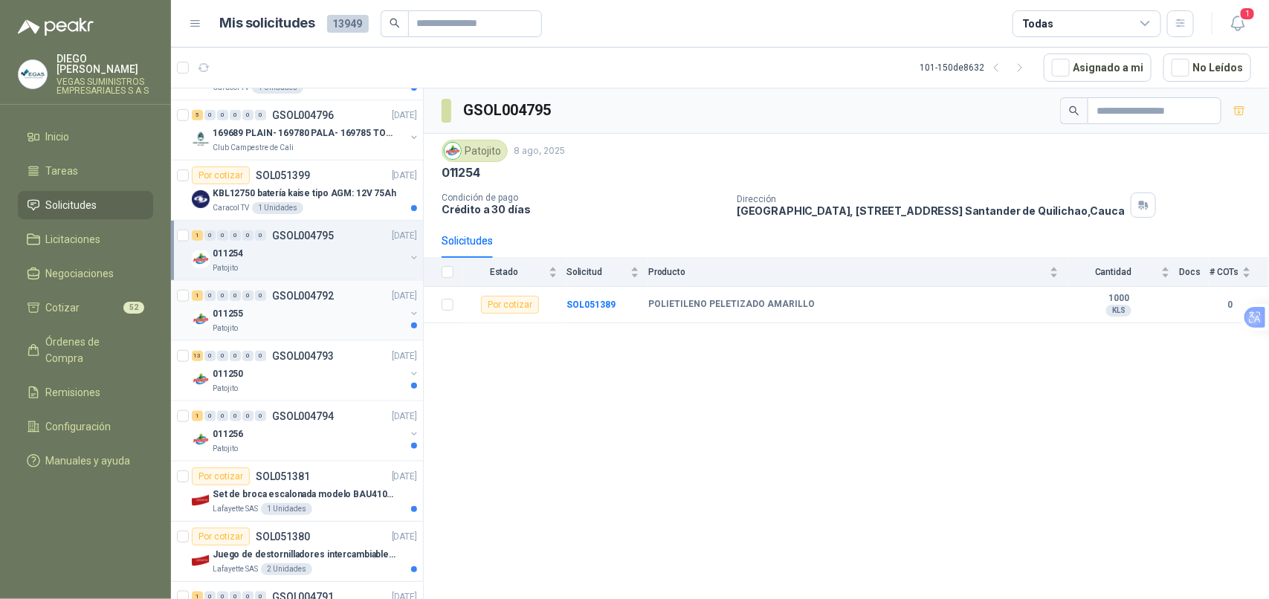
click at [343, 317] on div "011255" at bounding box center [309, 314] width 193 height 18
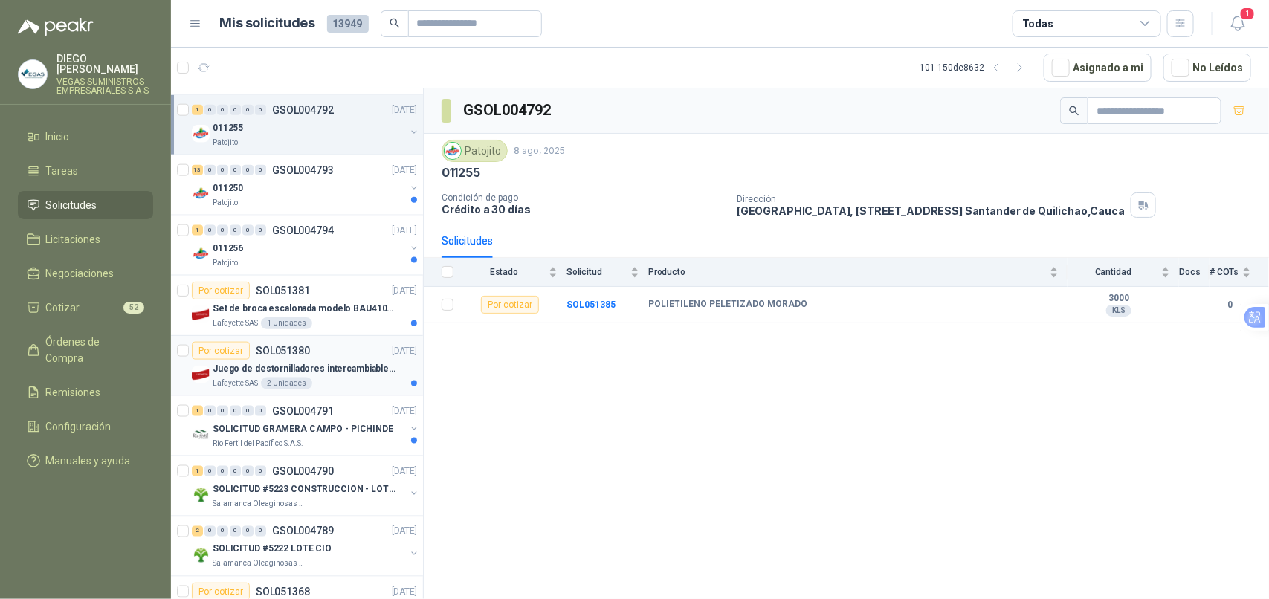
scroll to position [929, 0]
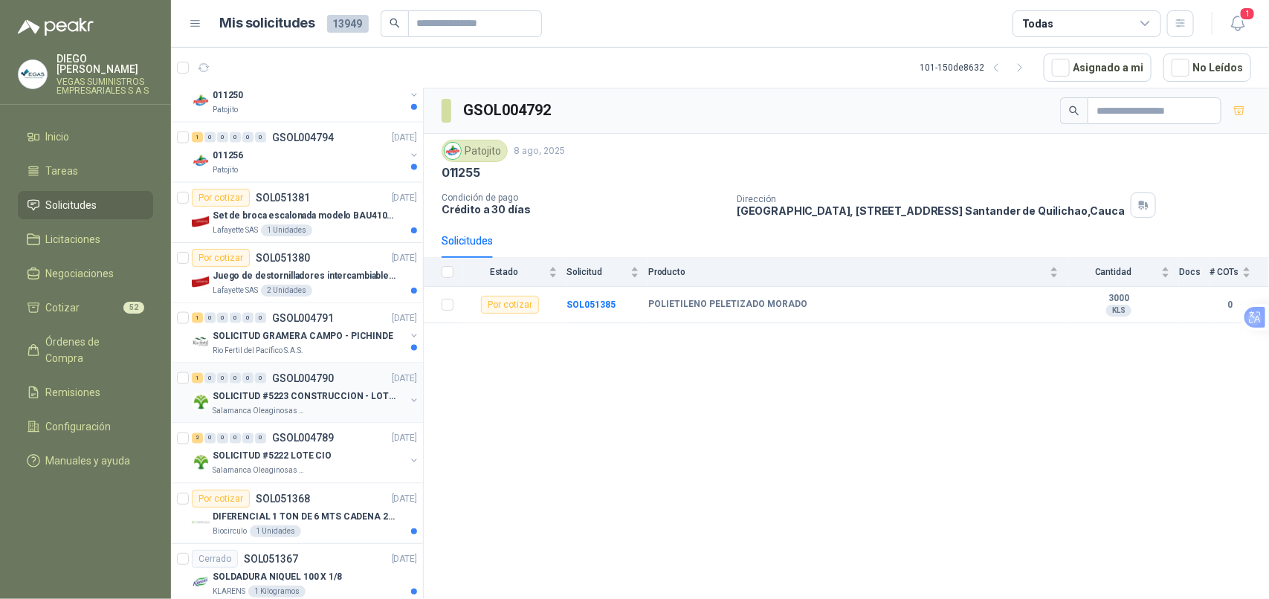
click at [346, 410] on div "Salamanca Oleaginosas SAS" at bounding box center [309, 411] width 193 height 12
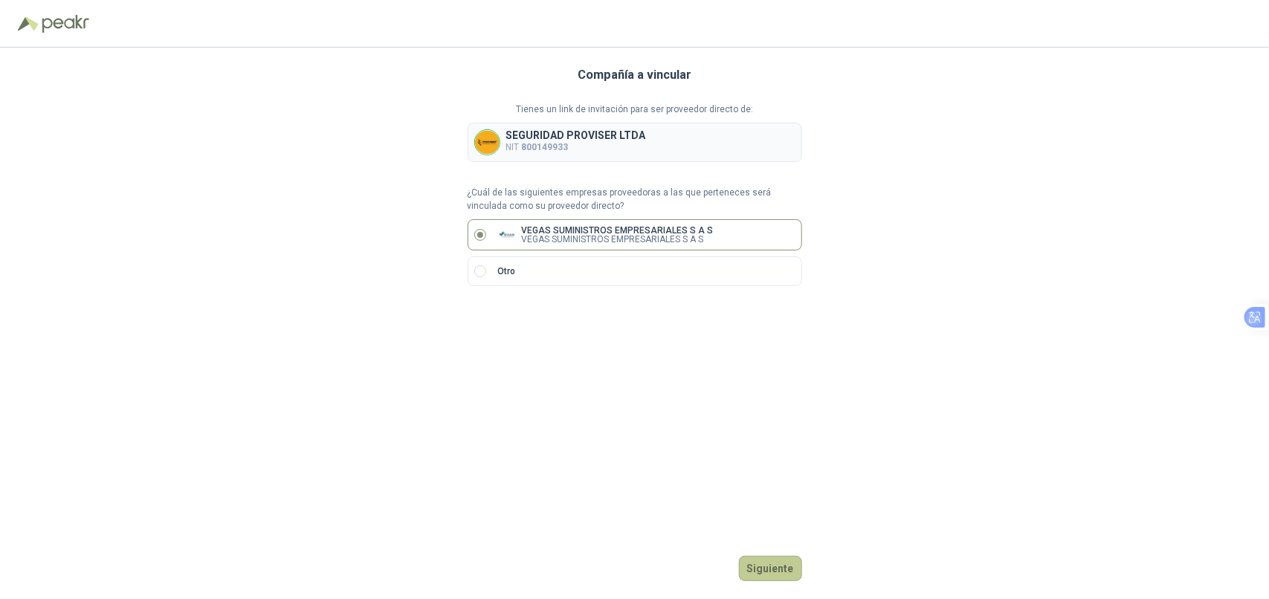
click at [794, 571] on button "Siguiente" at bounding box center [770, 568] width 63 height 25
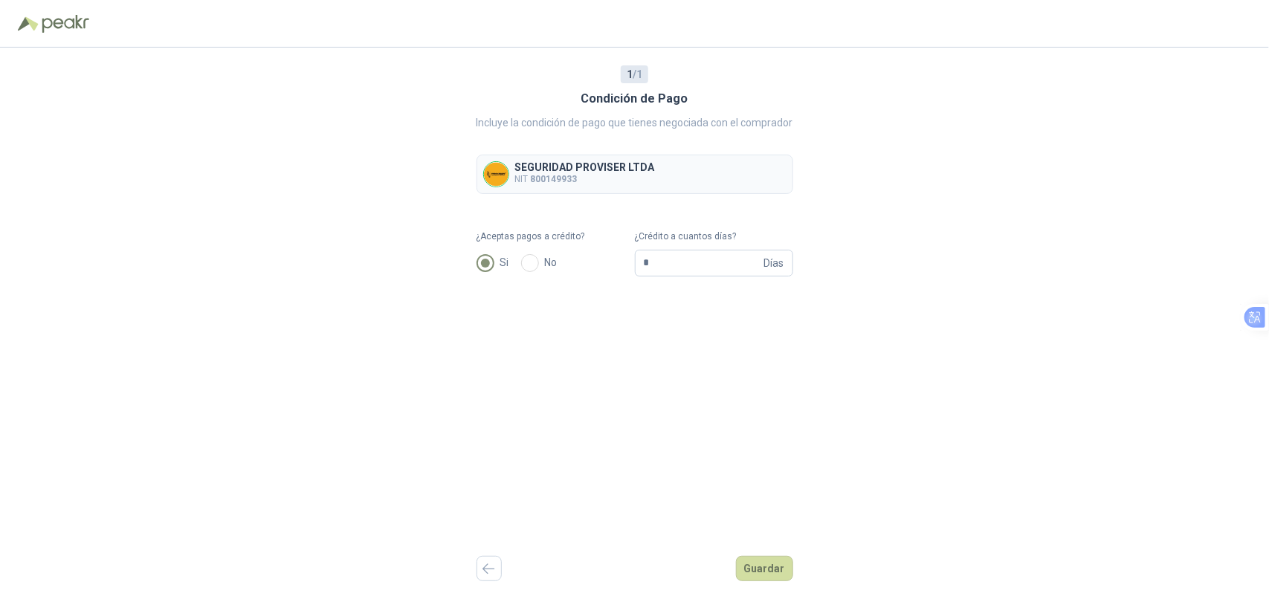
click at [727, 277] on div "1 / 1 Condición de Pago Incluye la condición de pago que tienes negociada con e…" at bounding box center [635, 324] width 317 height 552
click at [723, 269] on input "*" at bounding box center [702, 263] width 117 height 25
type input "**"
click at [766, 572] on button "Guardar" at bounding box center [764, 568] width 57 height 25
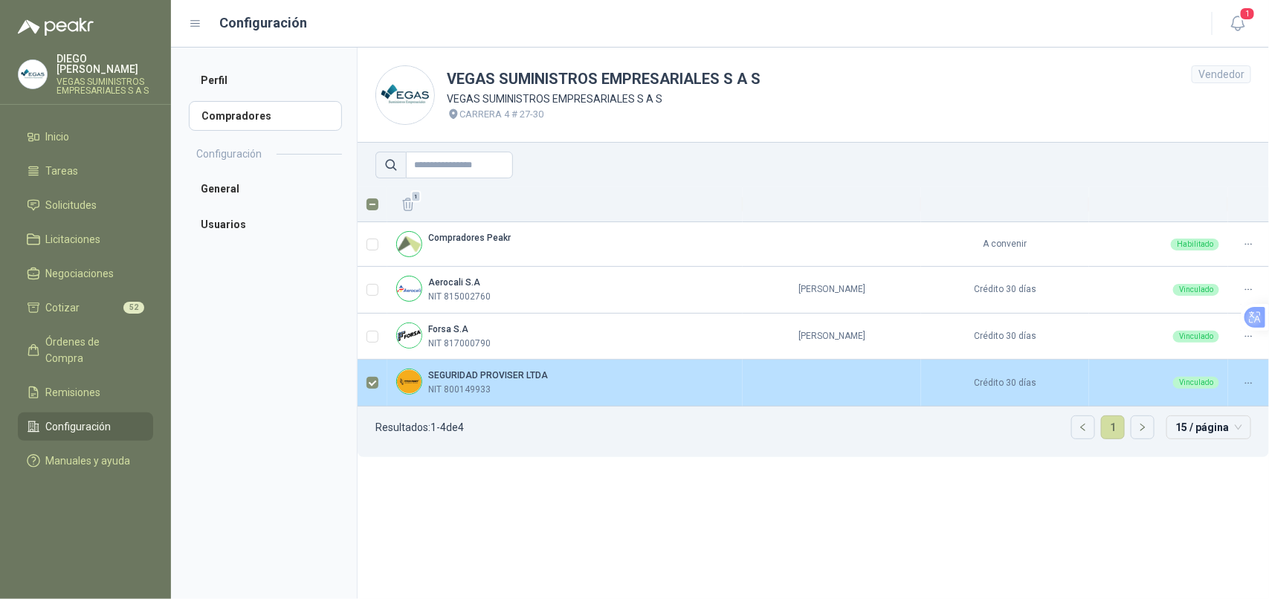
click at [370, 391] on label at bounding box center [372, 383] width 12 height 16
